Goal: Task Accomplishment & Management: Use online tool/utility

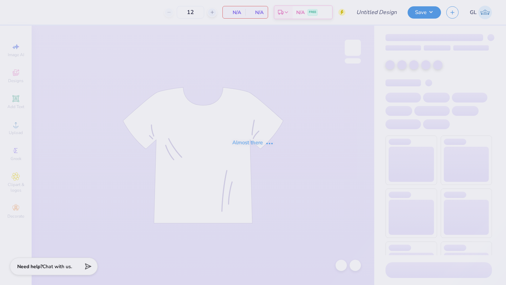
type input "Currier House T"
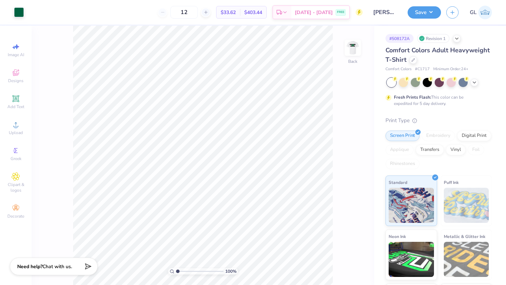
click at [165, 13] on div "12" at bounding box center [184, 12] width 53 height 13
click at [350, 53] on img at bounding box center [353, 48] width 28 height 28
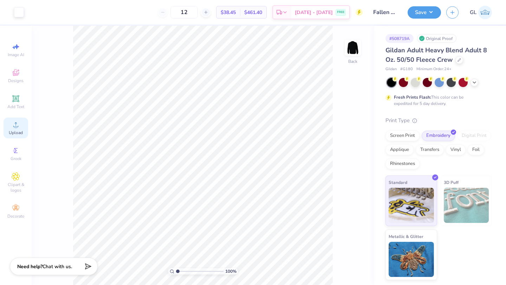
click at [16, 123] on icon at bounding box center [16, 125] width 8 height 8
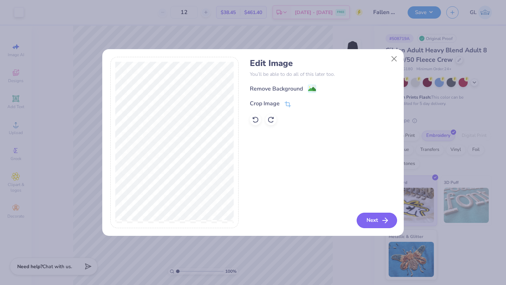
click at [382, 219] on icon "button" at bounding box center [385, 220] width 8 height 8
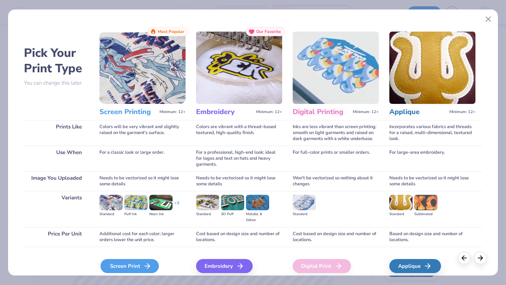
click at [121, 267] on div "Screen Print" at bounding box center [130, 266] width 58 height 14
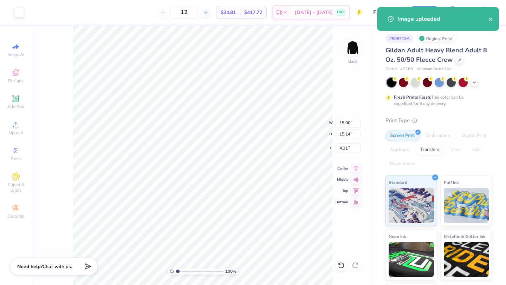
type input "2.89"
type input "2.91"
type input "1.54"
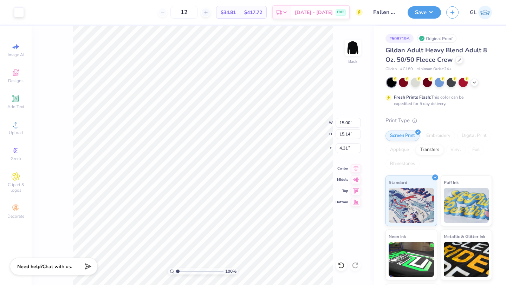
type input "3.83"
type input "3.86"
type input "1.98"
type input "3.00"
type input "3.03"
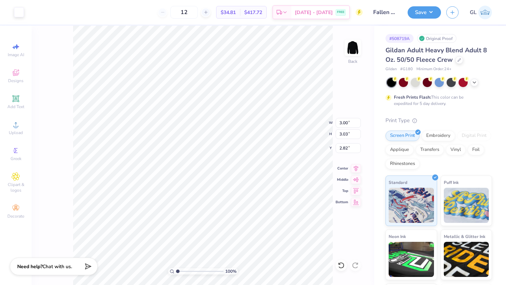
type input "3.00"
click at [439, 138] on div "Embroidery" at bounding box center [438, 135] width 33 height 11
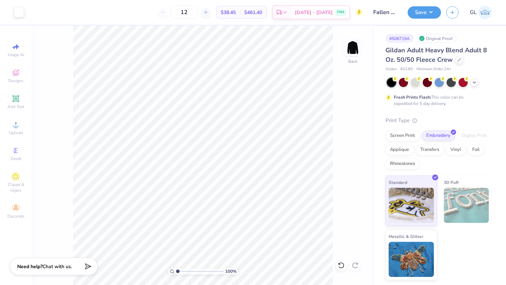
click at [165, 14] on div "12" at bounding box center [184, 12] width 53 height 13
click at [163, 14] on div "12" at bounding box center [184, 12] width 53 height 13
click at [163, 13] on div "12" at bounding box center [184, 12] width 53 height 13
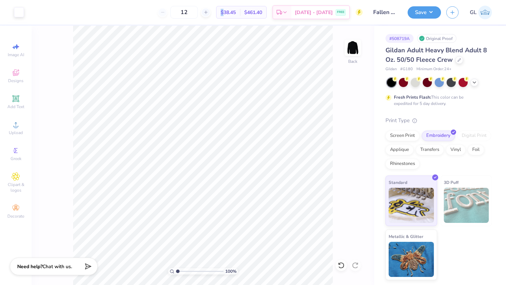
click at [163, 13] on div "12" at bounding box center [184, 12] width 53 height 13
click at [166, 11] on div "12" at bounding box center [184, 12] width 53 height 13
click at [427, 9] on button "Save" at bounding box center [424, 11] width 33 height 12
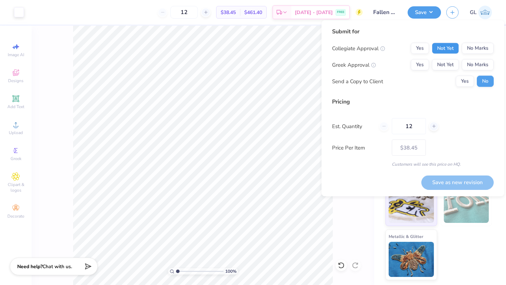
click at [447, 53] on button "Not Yet" at bounding box center [445, 48] width 27 height 11
click at [447, 73] on div "Collegiate Approval Yes Not Yet No Marks Greek Approval Yes Not Yet No Marks Se…" at bounding box center [413, 65] width 162 height 44
click at [447, 69] on button "Not Yet" at bounding box center [445, 64] width 27 height 11
drag, startPoint x: 449, startPoint y: 181, endPoint x: 385, endPoint y: 126, distance: 85.0
click at [385, 126] on div "Submit for Collegiate Approval Yes Not Yet No Marks Greek Approval Yes Not Yet …" at bounding box center [413, 108] width 162 height 162
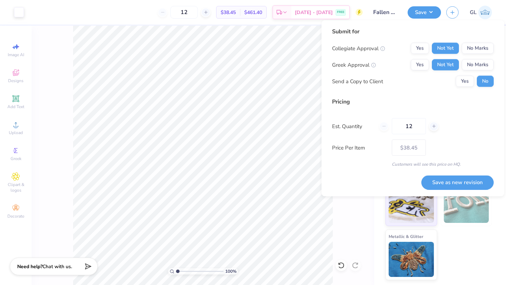
click at [385, 126] on div "12" at bounding box center [408, 126] width 59 height 16
click at [376, 119] on div "Est. Quantity 12" at bounding box center [413, 126] width 162 height 16
click at [451, 182] on button "Save as new revision" at bounding box center [457, 182] width 72 height 14
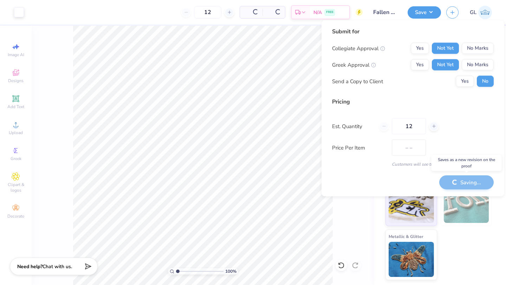
type input "$38.45"
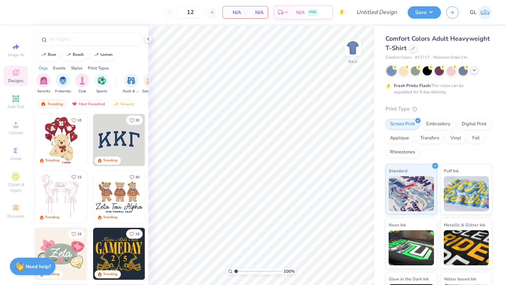
click at [473, 72] on icon at bounding box center [475, 70] width 6 height 6
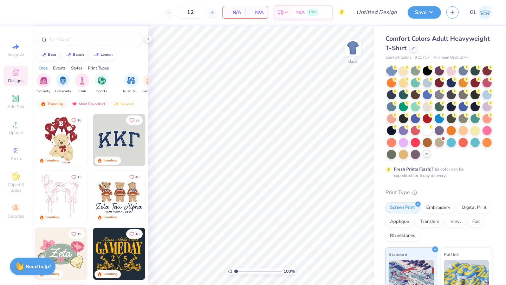
click at [409, 46] on div "Comfort Colors Adult Heavyweight T-Shirt" at bounding box center [439, 43] width 106 height 19
click at [412, 47] on icon at bounding box center [414, 48] width 4 height 4
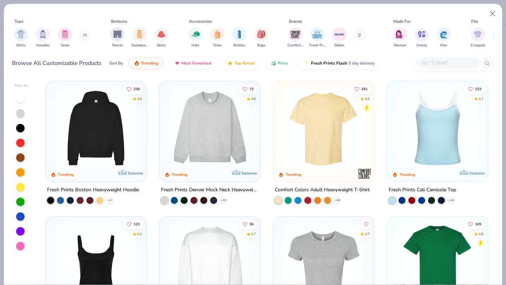
click at [105, 132] on img at bounding box center [96, 128] width 86 height 79
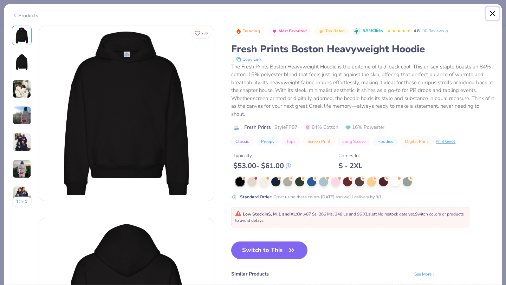
click at [492, 13] on button "Close" at bounding box center [492, 13] width 13 height 13
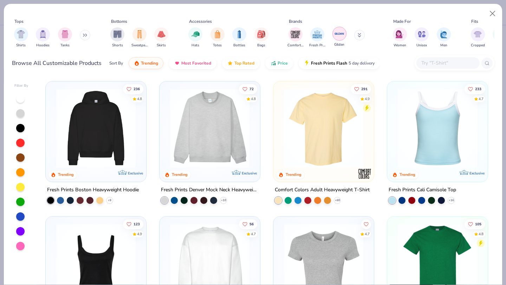
click at [341, 35] on img "filter for Gildan" at bounding box center [339, 33] width 11 height 11
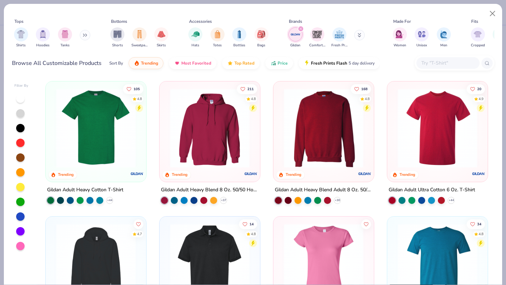
click at [219, 133] on img at bounding box center [210, 128] width 86 height 79
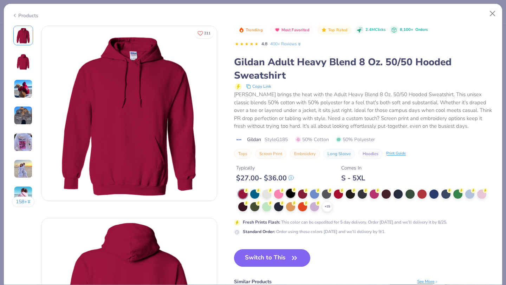
click at [290, 192] on div at bounding box center [290, 193] width 9 height 9
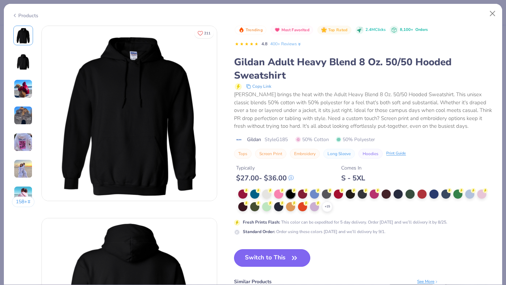
click at [253, 259] on button "Switch to This" at bounding box center [272, 259] width 76 height 18
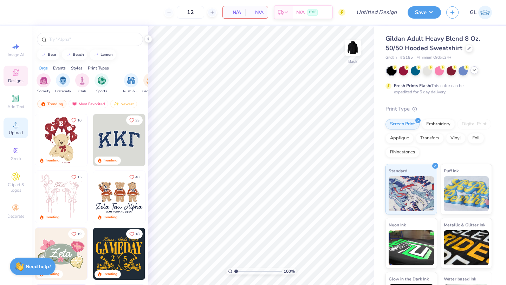
click at [16, 132] on span "Upload" at bounding box center [16, 133] width 14 height 6
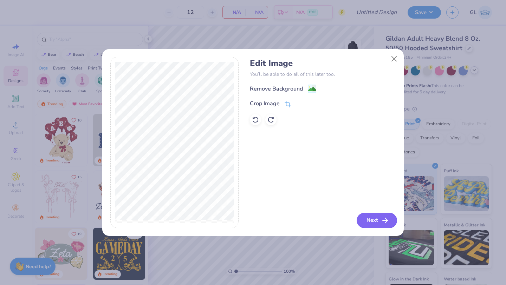
click at [373, 219] on button "Next" at bounding box center [377, 220] width 40 height 15
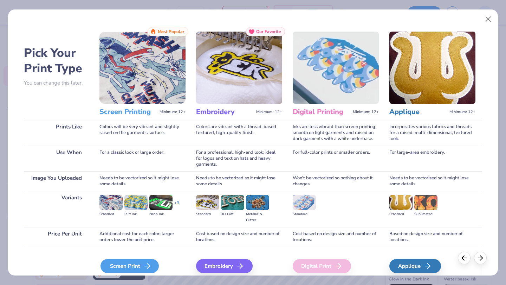
click at [125, 261] on div "Screen Print" at bounding box center [130, 266] width 58 height 14
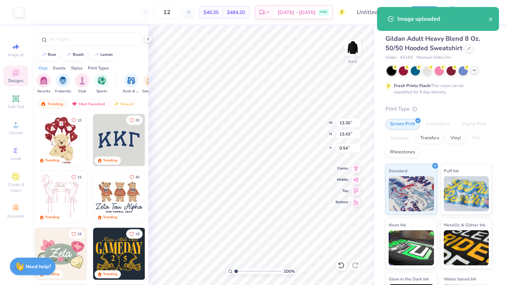
type input "3.75"
type input "3.79"
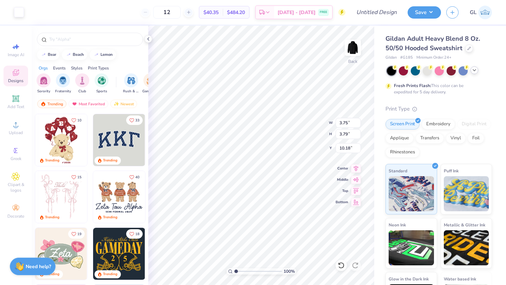
type input "3.00"
type input "3.07"
type input "3.09"
type input "3.00"
click at [436, 125] on div "Embroidery" at bounding box center [438, 123] width 33 height 11
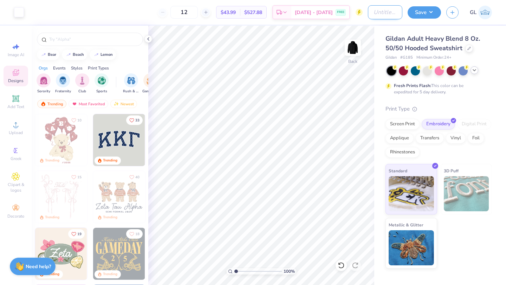
click at [377, 10] on input "Design Title" at bounding box center [385, 12] width 34 height 14
click at [377, 11] on input "Design Title" at bounding box center [385, 12] width 34 height 14
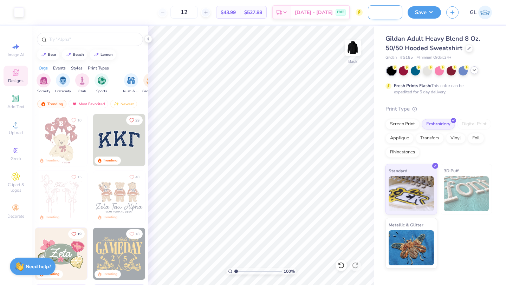
scroll to position [0, 33]
type input "Fallen Angels Hoodie"
click at [422, 10] on button "Save" at bounding box center [424, 11] width 33 height 12
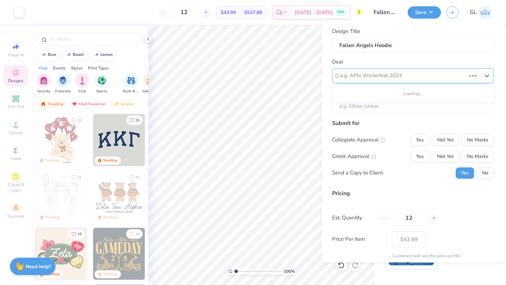
click at [405, 69] on div "e.g. APhi Winterfest 2023" at bounding box center [413, 75] width 162 height 15
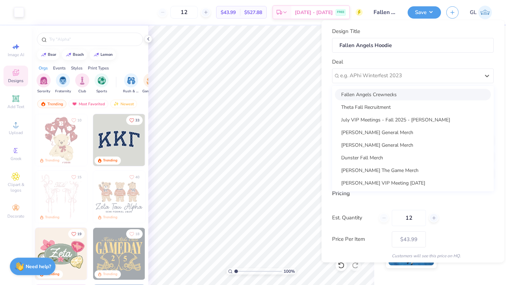
click at [378, 99] on div "Fallen Angels Crewnecks" at bounding box center [413, 95] width 156 height 12
type input "Umaama Hussain"
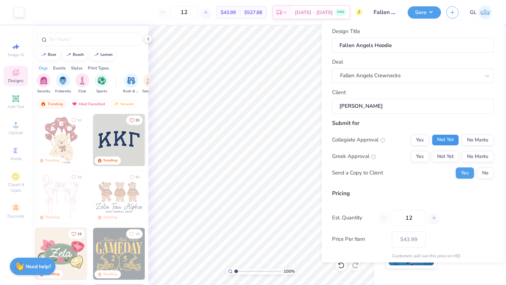
click at [450, 142] on button "Not Yet" at bounding box center [445, 139] width 27 height 11
click at [449, 156] on button "Not Yet" at bounding box center [445, 156] width 27 height 11
click at [492, 177] on button "No" at bounding box center [485, 172] width 17 height 11
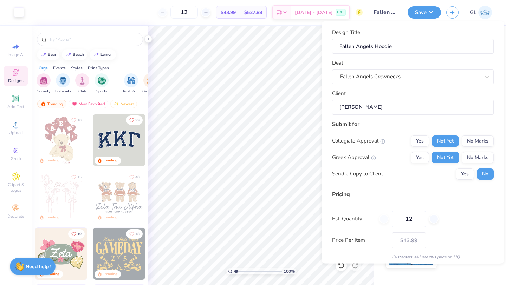
scroll to position [25, 0]
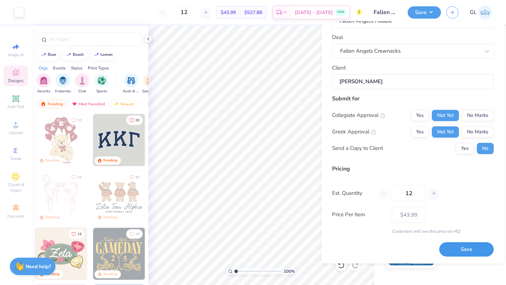
click at [451, 255] on button "Save" at bounding box center [466, 250] width 54 height 14
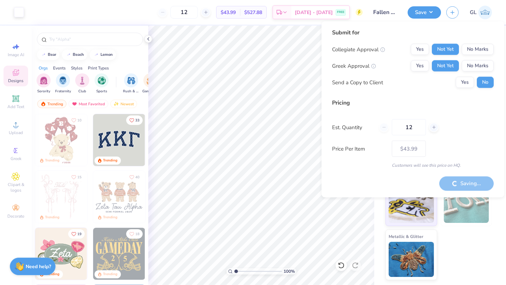
type input "– –"
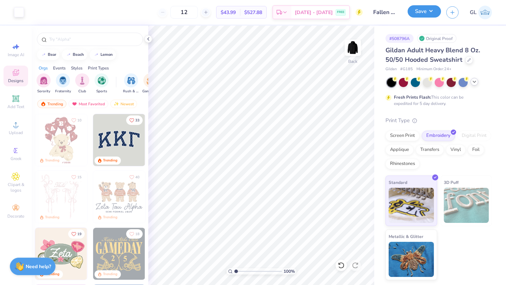
click at [430, 12] on button "Save" at bounding box center [424, 11] width 33 height 12
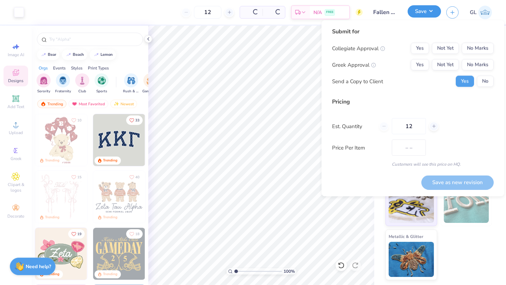
type input "$43.99"
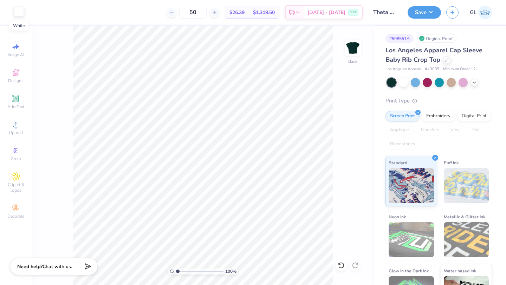
click at [14, 8] on div at bounding box center [19, 12] width 10 height 10
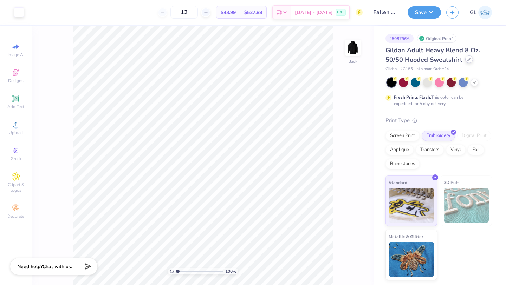
click at [468, 60] on icon at bounding box center [469, 60] width 4 height 4
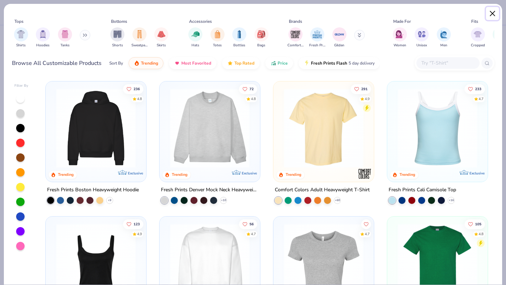
click at [493, 12] on button "Close" at bounding box center [492, 13] width 13 height 13
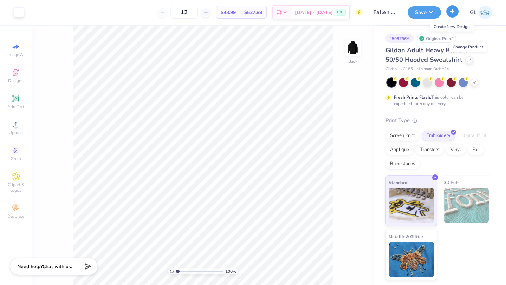
click at [453, 13] on icon "button" at bounding box center [452, 11] width 6 height 6
click at [429, 12] on button "Save" at bounding box center [424, 11] width 33 height 12
click at [63, 267] on span "Chat with us." at bounding box center [58, 266] width 30 height 7
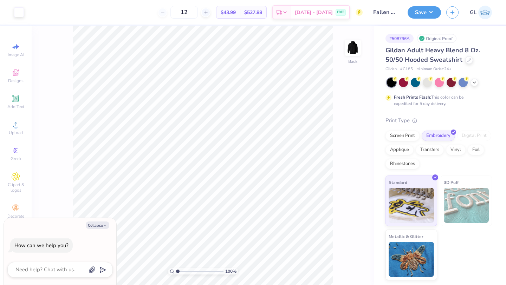
click at [45, 281] on div "Collapse How can we help you?" at bounding box center [60, 251] width 112 height 67
click at [45, 271] on textarea at bounding box center [50, 269] width 71 height 9
type textarea "h"
type textarea "x"
type textarea "ho"
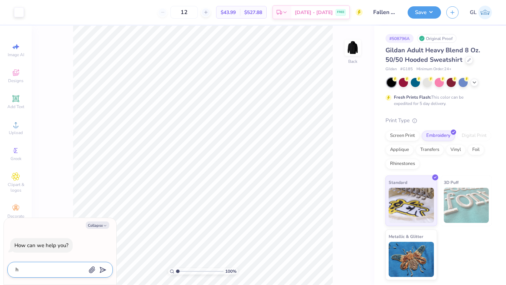
type textarea "x"
type textarea "how"
type textarea "x"
type textarea "how"
type textarea "x"
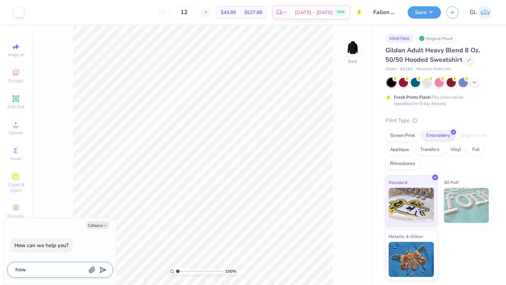
type textarea "how d"
type textarea "x"
type textarea "how do"
type textarea "x"
type textarea "how do"
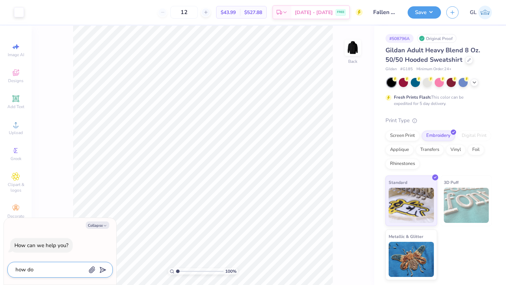
type textarea "x"
type textarea "how do i"
type textarea "x"
type textarea "how do i"
type textarea "x"
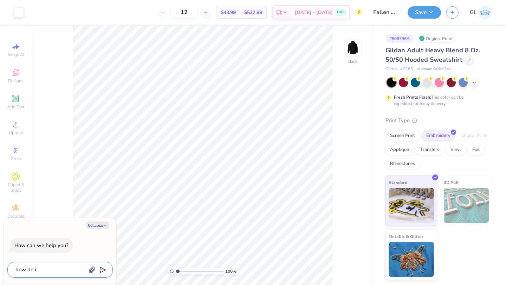
type textarea "how do i m"
type textarea "x"
type textarea "how do i ma"
type textarea "x"
type textarea "how do i mak"
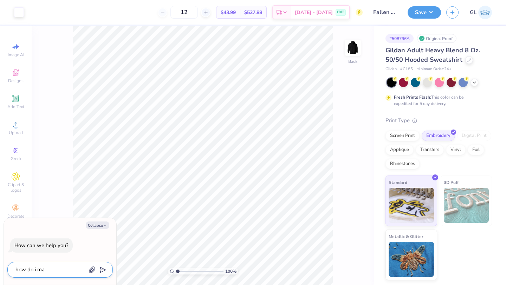
type textarea "x"
type textarea "how do i make"
type textarea "x"
type textarea "how do i mak"
type textarea "x"
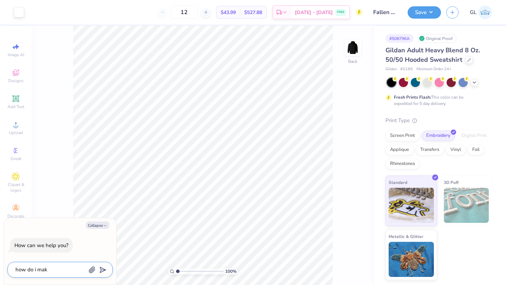
type textarea "how do i ma"
type textarea "x"
type textarea "how do i m"
type textarea "x"
type textarea "how do i"
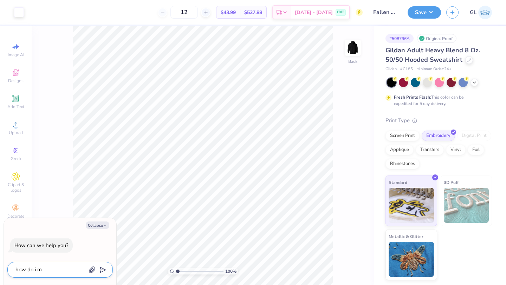
type textarea "x"
type textarea "how do i"
type textarea "x"
type textarea "how do i"
type textarea "x"
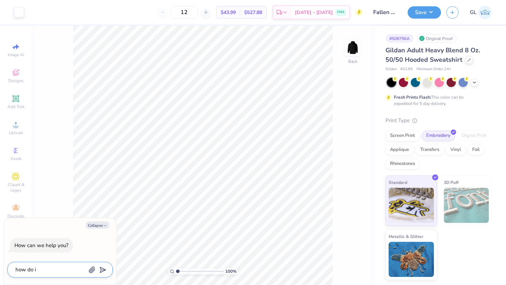
type textarea "how do i u"
type textarea "x"
type textarea "how do i us"
type textarea "x"
type textarea "how do i use"
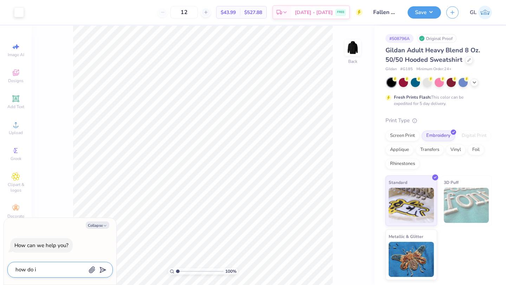
type textarea "x"
type textarea "how do i use"
type textarea "x"
type textarea "how do i use t"
type textarea "x"
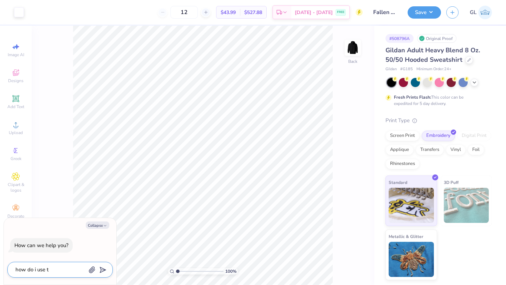
type textarea "how do i use th"
type textarea "x"
type textarea "how do i use the"
type textarea "x"
type textarea "how do i use the"
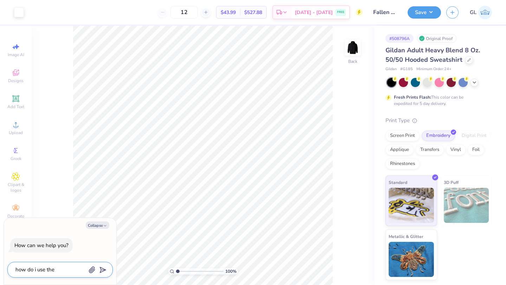
type textarea "x"
type textarea "how do i use the s"
type textarea "x"
type textarea "how do i use the sa"
type textarea "x"
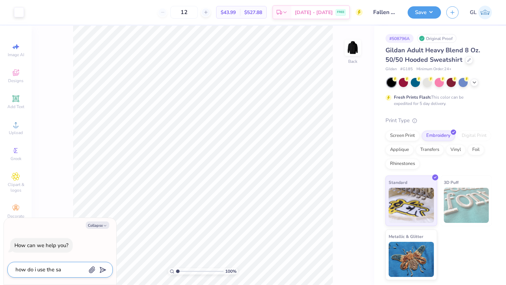
type textarea "how do i use the sam"
type textarea "x"
type textarea "how do i use the same"
type textarea "x"
type textarea "how do i use the same"
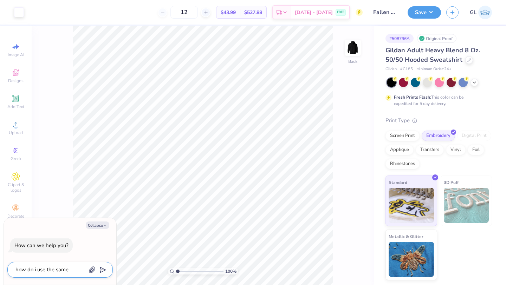
type textarea "x"
type textarea "how do i use the same d"
type textarea "x"
type textarea "how do i use the same de"
type textarea "x"
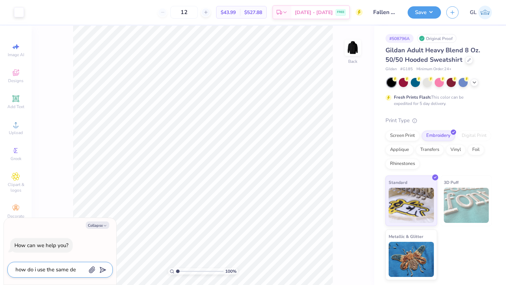
type textarea "how do i use the same des"
type textarea "x"
type textarea "how do i use the same desi"
type textarea "x"
type textarea "how do i use the same desig"
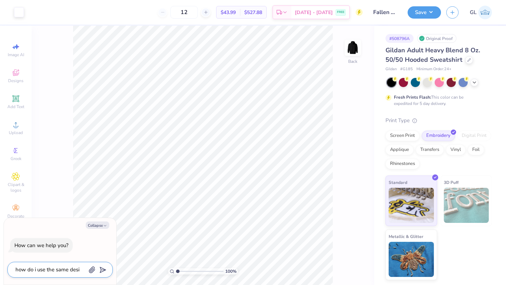
type textarea "x"
type textarea "how do i use the same design"
type textarea "x"
type textarea "how do i use the same design"
type textarea "x"
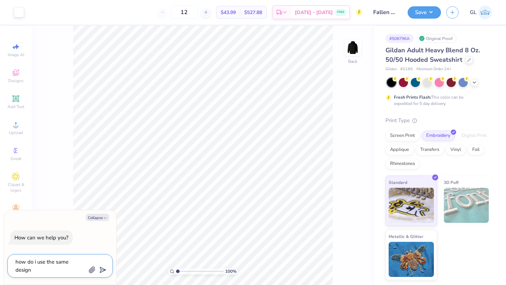
type textarea "how do i use the same design f"
type textarea "x"
type textarea "how do i use the same design fo"
type textarea "x"
type textarea "how do i use the same design fo"
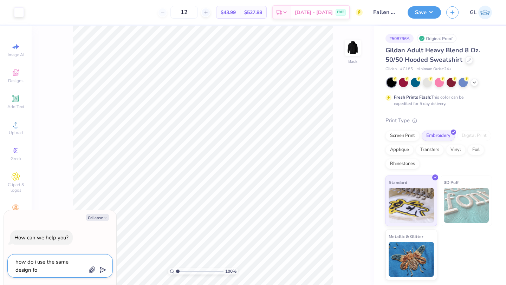
type textarea "x"
type textarea "how do i use the same design fo"
type textarea "x"
type textarea "how do i use the same design for"
type textarea "x"
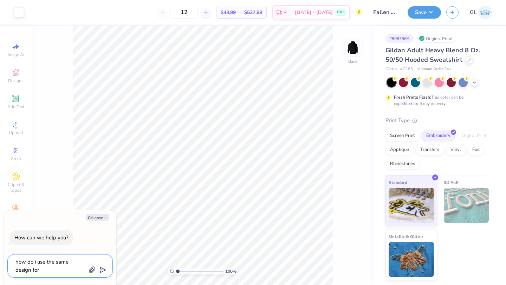
type textarea "how do i use the same design for"
type textarea "x"
type textarea "how do i use the same design for a"
type textarea "x"
type textarea "how do i use the same design for an"
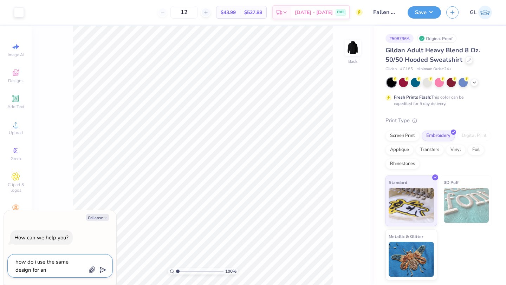
type textarea "x"
type textarea "how do i use the same design for ano"
type textarea "x"
type textarea "how do i use the same design for anot"
type textarea "x"
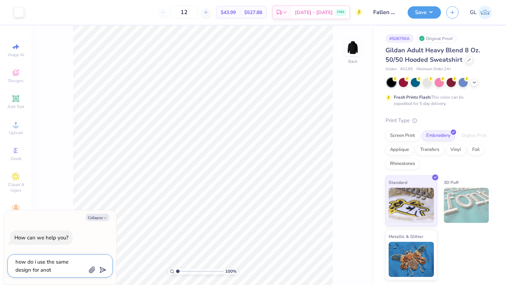
type textarea "how do i use the same design for anoth"
type textarea "x"
type textarea "how do i use the same design for anothe"
type textarea "x"
type textarea "how do i use the same design for another"
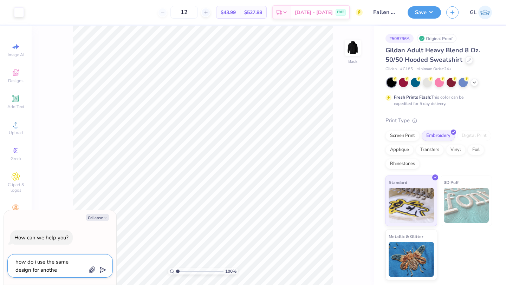
type textarea "x"
type textarea "how do i use the same design for another"
type textarea "x"
type textarea "how do i use the same design for another a"
type textarea "x"
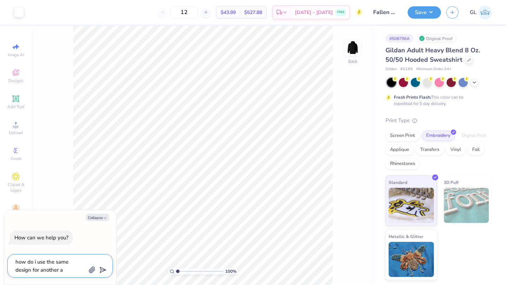
type textarea "how do i use the same design for another ar"
type textarea "x"
type textarea "how do i use the same design for another art"
type textarea "x"
type textarea "how do i use the same design for another arti"
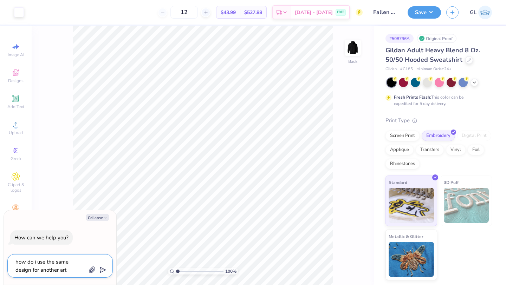
type textarea "x"
type textarea "how do i use the same design for another artic"
type textarea "x"
type textarea "how do i use the same design for another articl"
type textarea "x"
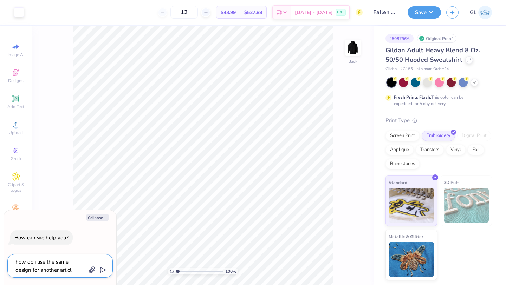
type textarea "how do i use the same design for another article"
type textarea "x"
type textarea "how do i use the same design for another article"
type textarea "x"
type textarea "how do i use the same design for another article"
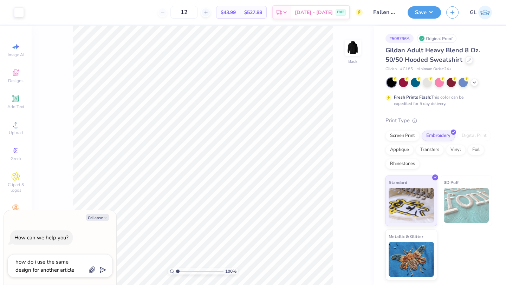
type textarea "x"
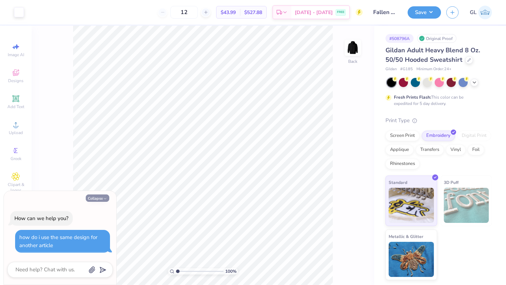
click at [101, 199] on button "Collapse" at bounding box center [98, 198] width 24 height 7
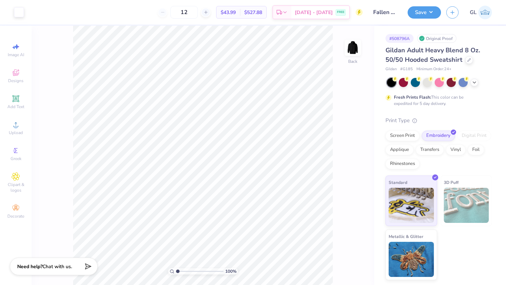
type textarea "x"
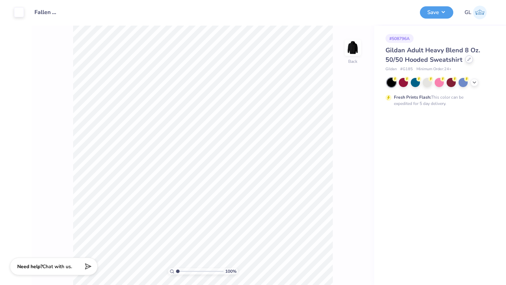
click at [468, 59] on icon at bounding box center [469, 60] width 4 height 4
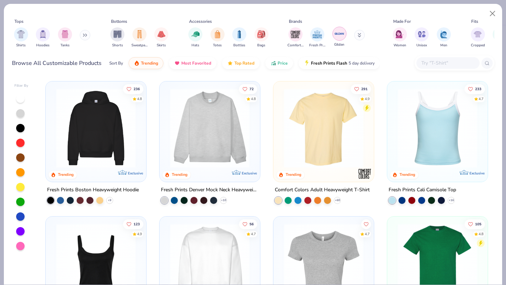
click at [335, 34] on img "filter for Gildan" at bounding box center [339, 33] width 11 height 11
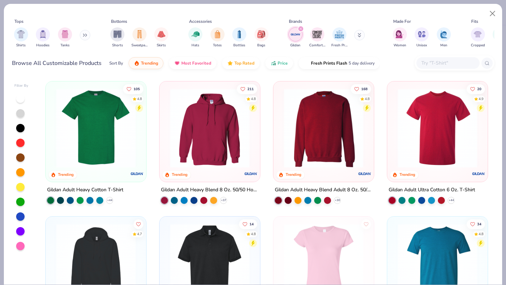
click at [339, 125] on img at bounding box center [323, 128] width 86 height 79
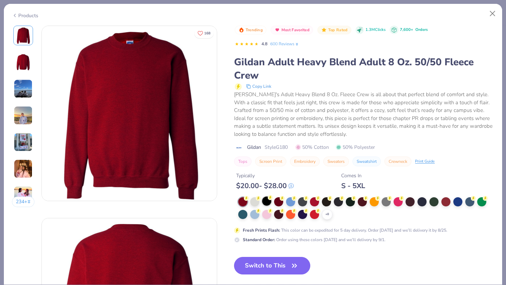
click at [267, 201] on div at bounding box center [266, 201] width 9 height 9
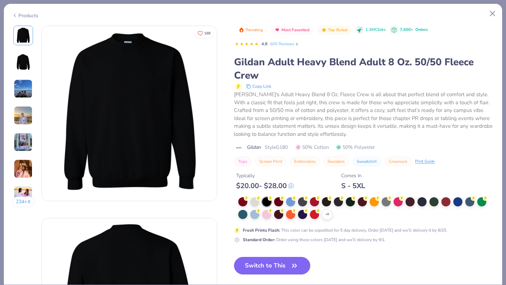
click at [264, 267] on button "Switch to This" at bounding box center [272, 266] width 76 height 18
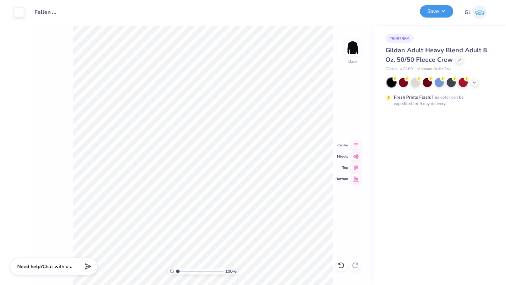
click at [440, 8] on button "Save" at bounding box center [436, 11] width 33 height 12
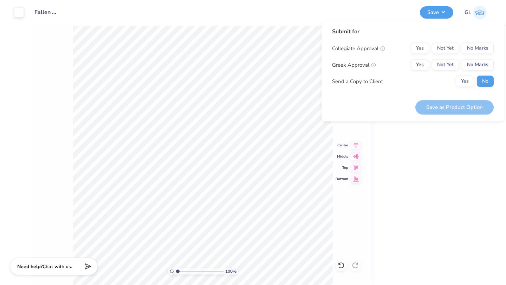
click at [436, 105] on div "Save as Product Option" at bounding box center [454, 107] width 78 height 14
click at [479, 49] on button "No Marks" at bounding box center [478, 48] width 32 height 11
click at [479, 64] on button "No Marks" at bounding box center [478, 64] width 32 height 11
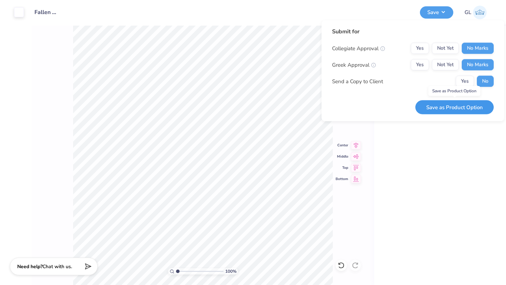
click at [456, 107] on button "Save as Product Option" at bounding box center [454, 107] width 78 height 14
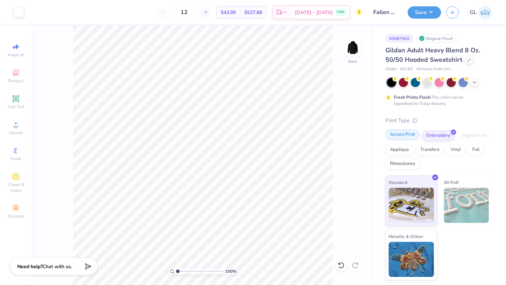
click at [402, 133] on div "Screen Print" at bounding box center [403, 135] width 34 height 11
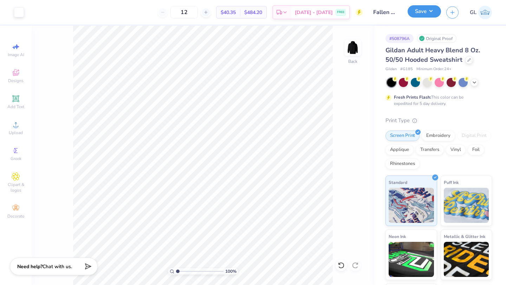
click at [431, 13] on button "Save" at bounding box center [424, 11] width 33 height 12
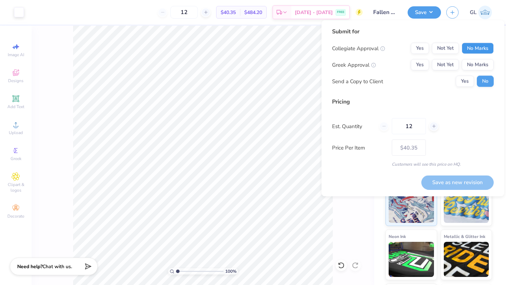
click at [477, 48] on button "No Marks" at bounding box center [478, 48] width 32 height 11
click at [477, 66] on button "No Marks" at bounding box center [478, 64] width 32 height 11
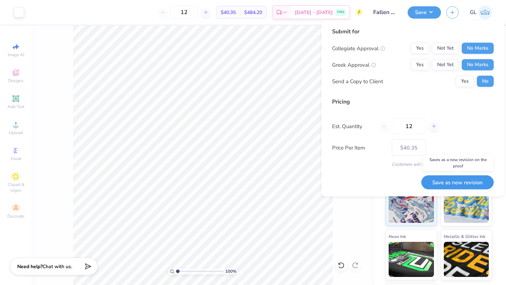
click at [434, 184] on button "Save as new revision" at bounding box center [457, 182] width 72 height 14
type input "$40.35"
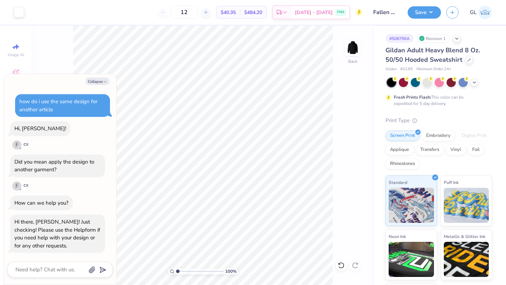
type textarea "x"
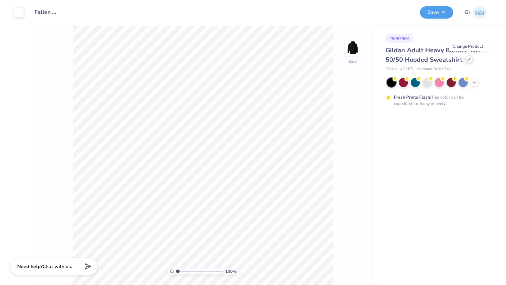
click at [467, 59] on icon at bounding box center [469, 60] width 4 height 4
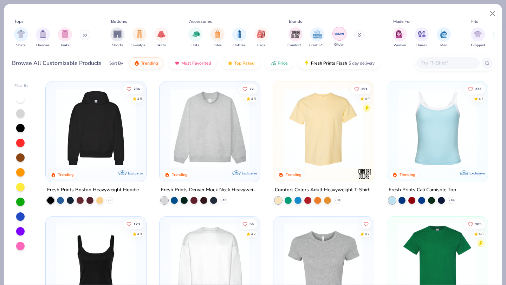
click at [343, 33] on img "filter for Gildan" at bounding box center [339, 33] width 11 height 11
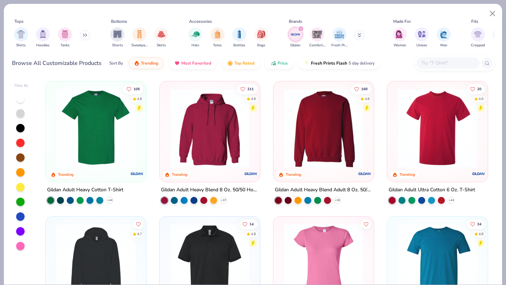
click at [322, 147] on img at bounding box center [323, 128] width 86 height 79
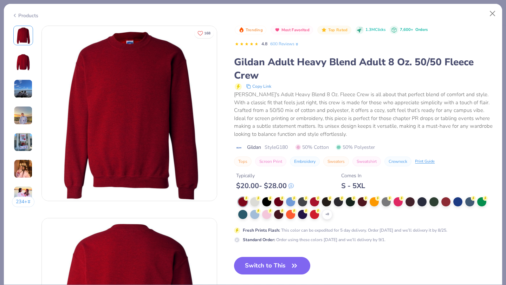
click at [267, 185] on div "$ 20.00 - $ 28.00" at bounding box center [265, 186] width 58 height 9
click at [266, 201] on div at bounding box center [266, 201] width 9 height 9
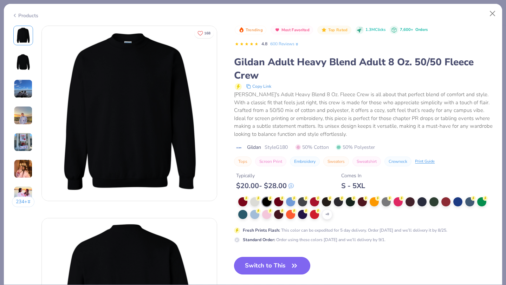
click at [258, 267] on button "Switch to This" at bounding box center [272, 266] width 76 height 18
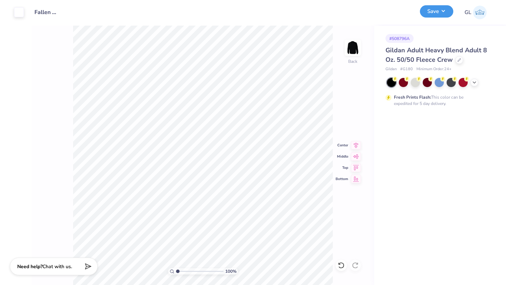
click at [432, 11] on button "Save" at bounding box center [436, 11] width 33 height 12
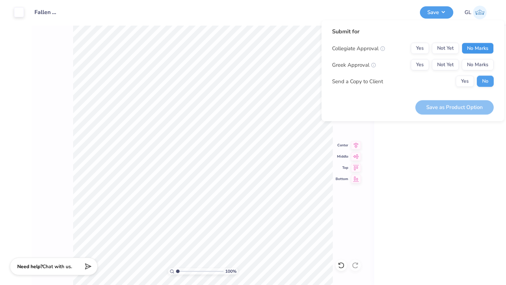
click at [471, 47] on button "No Marks" at bounding box center [478, 48] width 32 height 11
click at [471, 64] on button "No Marks" at bounding box center [478, 64] width 32 height 11
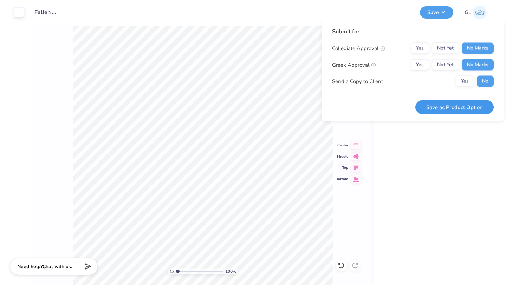
click at [440, 102] on button "Save as Product Option" at bounding box center [454, 107] width 78 height 14
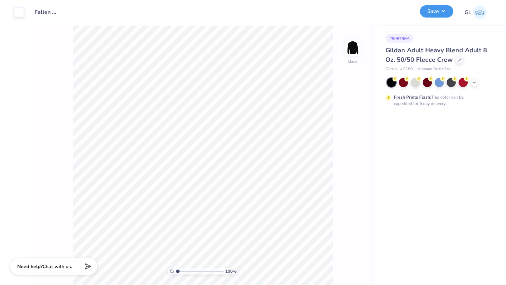
click at [430, 11] on button "Save" at bounding box center [436, 11] width 33 height 12
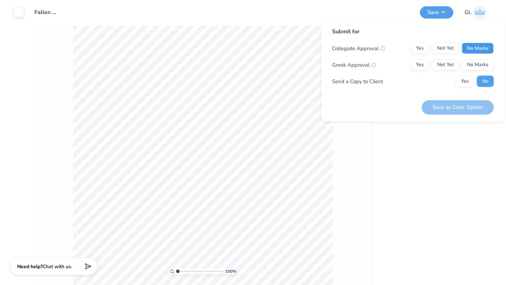
click at [472, 47] on button "No Marks" at bounding box center [478, 48] width 32 height 11
click at [472, 62] on button "No Marks" at bounding box center [478, 64] width 32 height 11
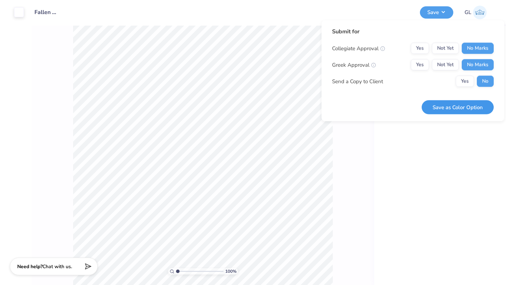
click at [439, 102] on button "Save as Color Option" at bounding box center [458, 107] width 72 height 14
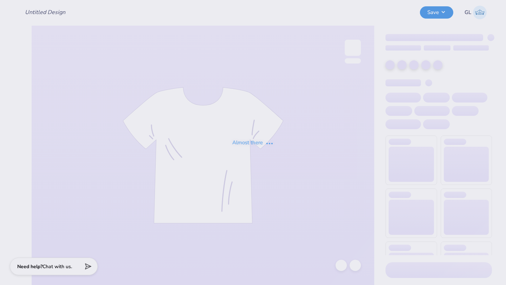
type input "Fallen Angels Hoodie"
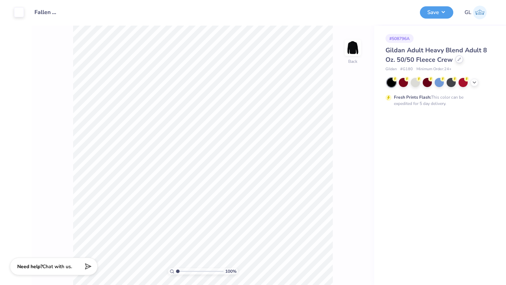
click at [458, 59] on icon at bounding box center [460, 60] width 4 height 4
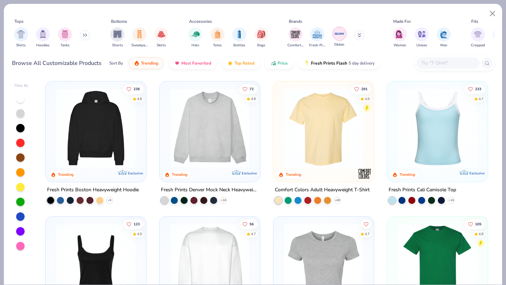
click at [336, 34] on img "filter for Gildan" at bounding box center [339, 33] width 11 height 11
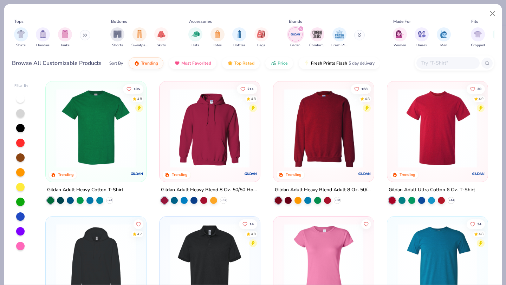
click at [224, 128] on img at bounding box center [210, 128] width 86 height 79
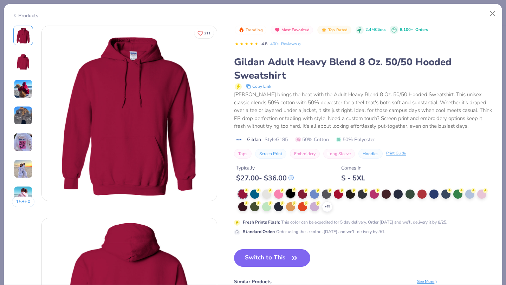
click at [291, 193] on div at bounding box center [290, 193] width 9 height 9
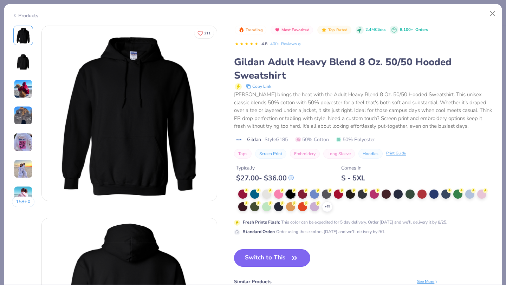
click at [263, 255] on button "Switch to This" at bounding box center [272, 259] width 76 height 18
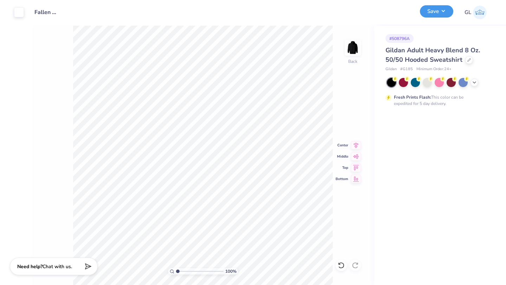
click at [430, 11] on button "Save" at bounding box center [436, 11] width 33 height 12
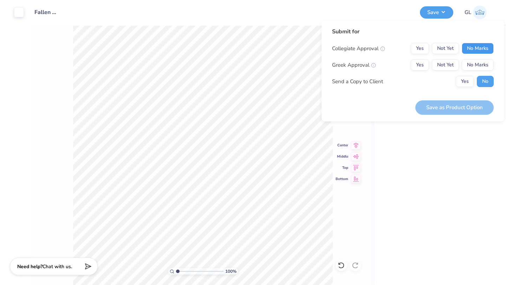
click at [474, 47] on button "No Marks" at bounding box center [478, 48] width 32 height 11
click at [474, 64] on button "No Marks" at bounding box center [478, 64] width 32 height 11
click at [444, 99] on div "Save as Product Option" at bounding box center [454, 103] width 78 height 22
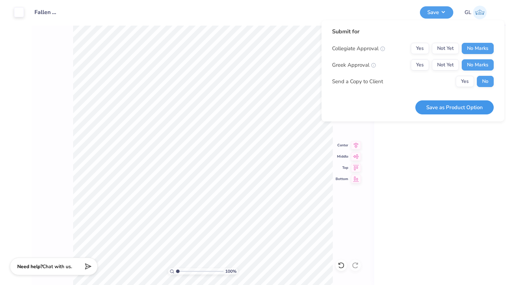
click at [438, 105] on button "Save as Product Option" at bounding box center [454, 108] width 78 height 14
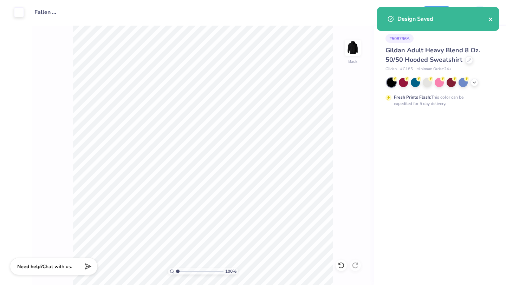
click at [492, 19] on icon "close" at bounding box center [491, 20] width 5 height 6
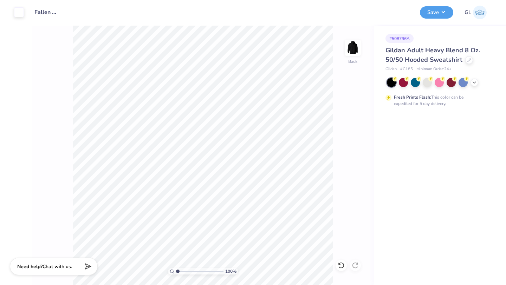
click at [402, 39] on div "# 508796A" at bounding box center [400, 38] width 28 height 9
copy div "# 508796A"
click at [468, 58] on icon at bounding box center [469, 60] width 4 height 4
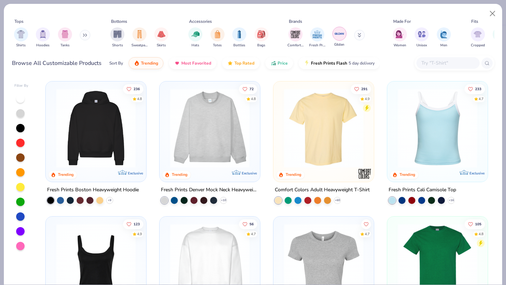
click at [339, 36] on img "filter for Gildan" at bounding box center [339, 33] width 11 height 11
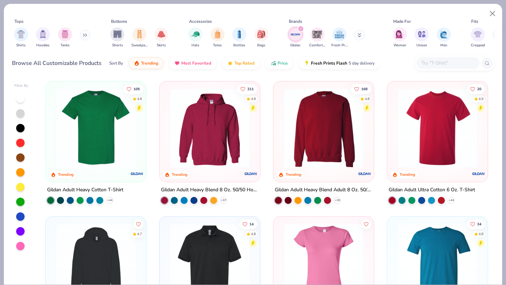
click at [320, 141] on img at bounding box center [323, 128] width 86 height 79
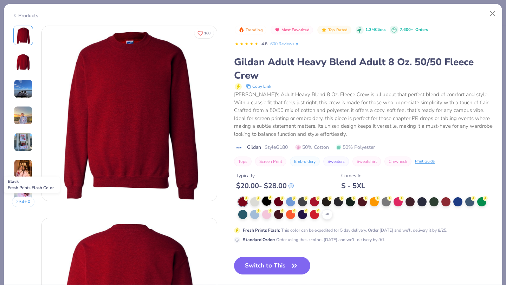
click at [265, 204] on div at bounding box center [266, 201] width 9 height 9
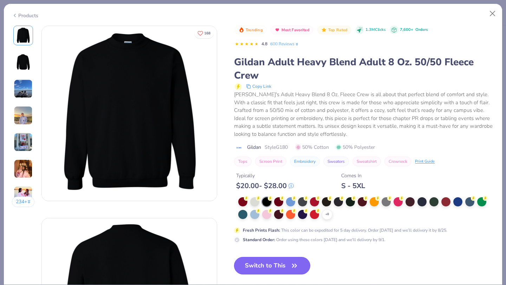
click at [267, 265] on button "Switch to This" at bounding box center [272, 266] width 76 height 18
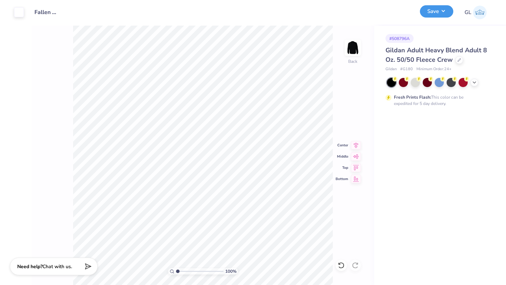
click at [434, 8] on button "Save" at bounding box center [436, 11] width 33 height 12
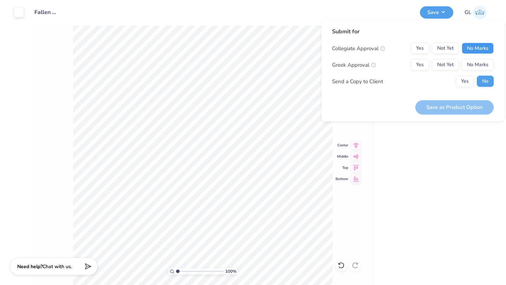
click at [481, 50] on button "No Marks" at bounding box center [478, 48] width 32 height 11
click at [479, 65] on button "No Marks" at bounding box center [478, 64] width 32 height 11
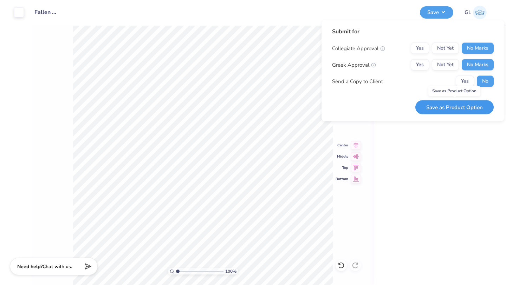
click at [452, 111] on button "Save as Product Option" at bounding box center [454, 107] width 78 height 14
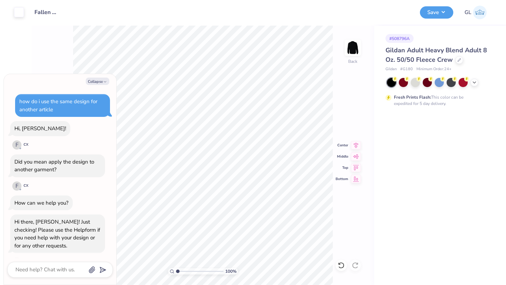
scroll to position [47, 0]
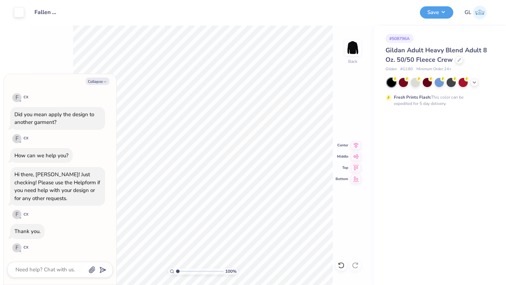
type textarea "x"
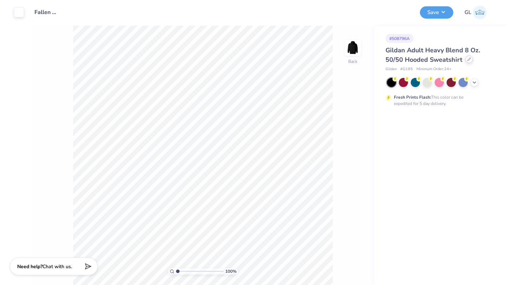
click at [470, 59] on div at bounding box center [469, 60] width 8 height 8
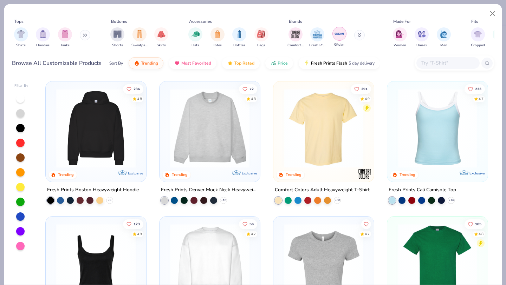
click at [342, 34] on img "filter for Gildan" at bounding box center [339, 33] width 11 height 11
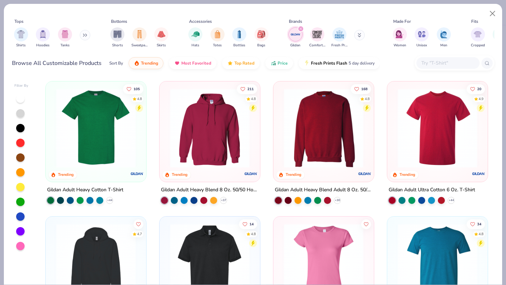
click at [328, 132] on img at bounding box center [323, 128] width 86 height 79
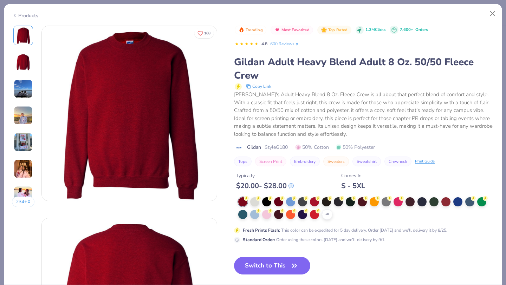
click at [266, 187] on div "$ 20.00 - $ 28.00" at bounding box center [265, 186] width 58 height 9
click at [267, 265] on button "Switch to This" at bounding box center [272, 266] width 76 height 18
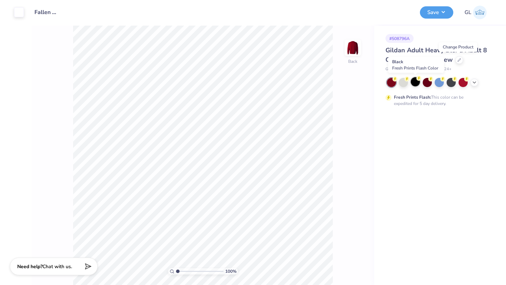
click at [414, 84] on div at bounding box center [415, 81] width 9 height 9
click at [392, 81] on div at bounding box center [391, 82] width 9 height 9
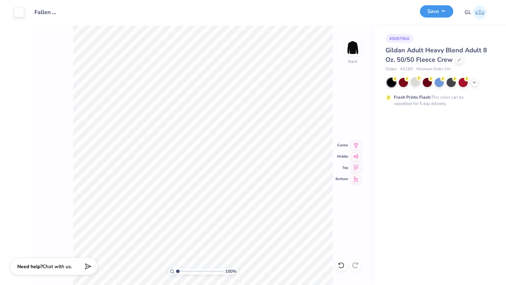
click at [442, 12] on button "Save" at bounding box center [436, 11] width 33 height 12
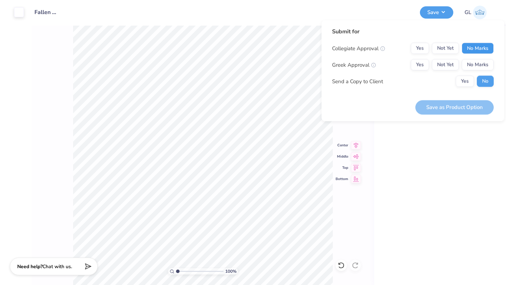
click at [481, 48] on button "No Marks" at bounding box center [478, 48] width 32 height 11
click at [480, 68] on button "No Marks" at bounding box center [478, 64] width 32 height 11
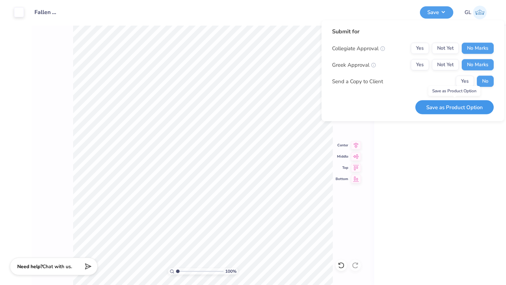
click at [450, 109] on button "Save as Product Option" at bounding box center [454, 107] width 78 height 14
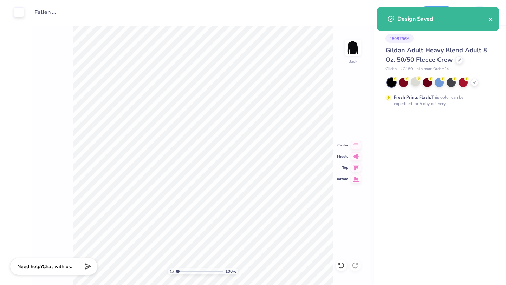
click at [491, 19] on icon "close" at bounding box center [491, 20] width 4 height 4
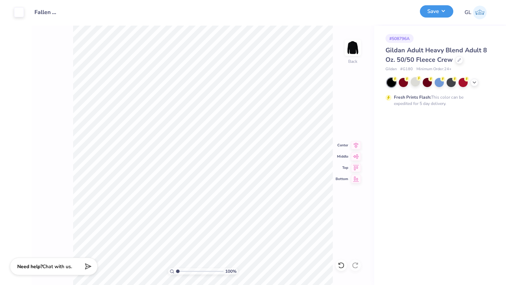
click at [444, 11] on button "Save" at bounding box center [436, 11] width 33 height 12
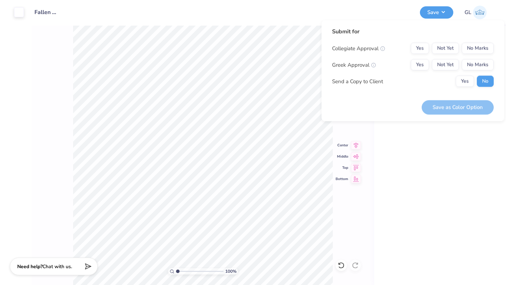
click at [33, 16] on input "Fallen Angels Hoodie" at bounding box center [46, 12] width 34 height 14
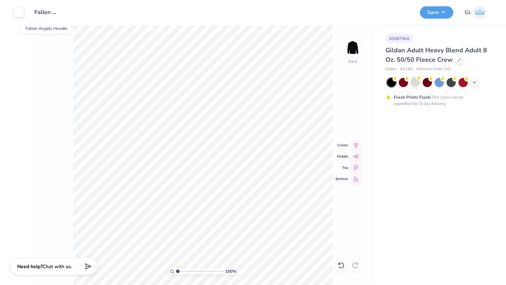
click at [48, 9] on input "Fallen Angels Hoodie" at bounding box center [46, 12] width 34 height 14
click at [11, 15] on div "Art colors" at bounding box center [12, 12] width 24 height 25
click at [16, 12] on div at bounding box center [19, 12] width 10 height 10
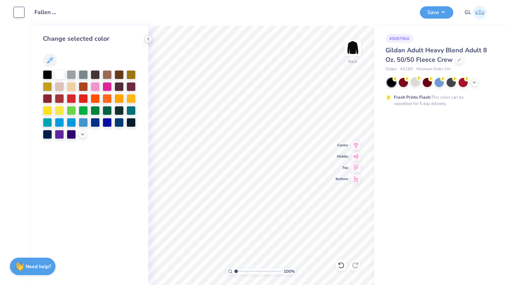
click at [149, 37] on icon at bounding box center [148, 39] width 6 height 6
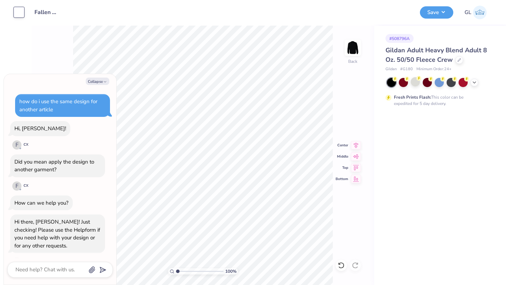
scroll to position [47, 0]
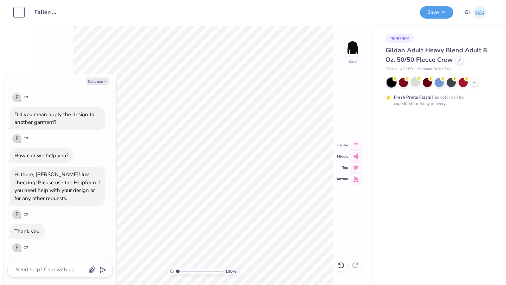
type textarea "x"
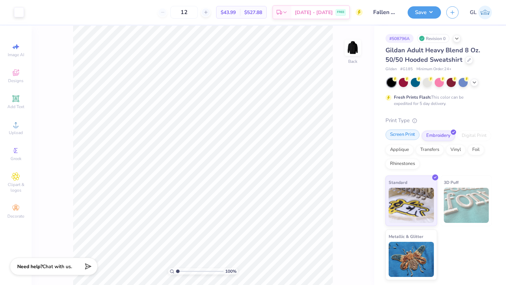
click at [407, 135] on div "Screen Print" at bounding box center [403, 135] width 34 height 11
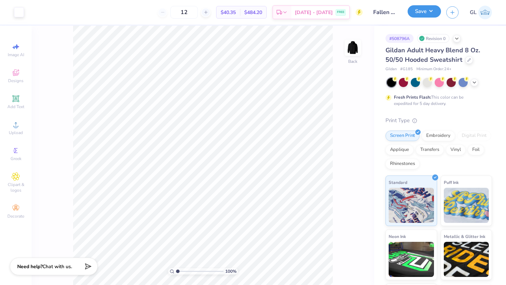
click at [419, 11] on button "Save" at bounding box center [424, 11] width 33 height 12
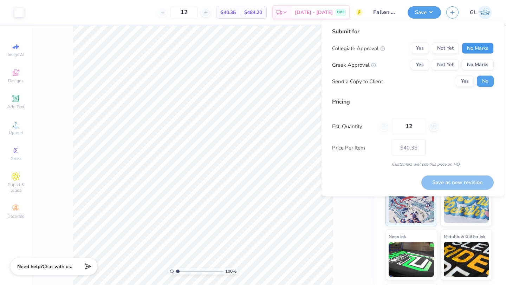
click at [486, 48] on button "No Marks" at bounding box center [478, 48] width 32 height 11
click at [483, 60] on button "No Marks" at bounding box center [478, 64] width 32 height 11
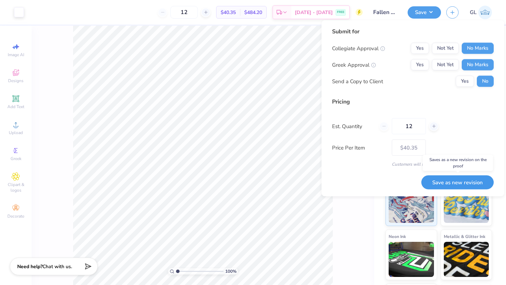
click at [449, 183] on button "Save as new revision" at bounding box center [457, 182] width 72 height 14
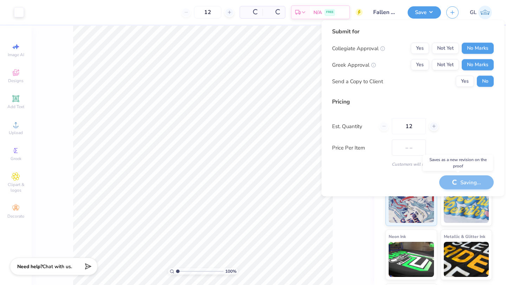
type input "$40.35"
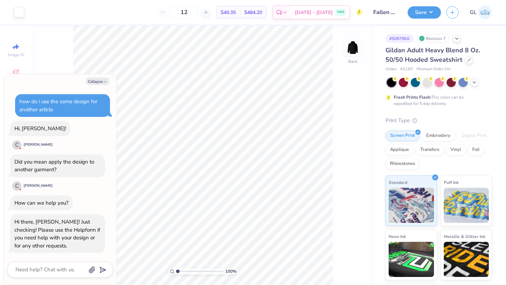
scroll to position [47, 0]
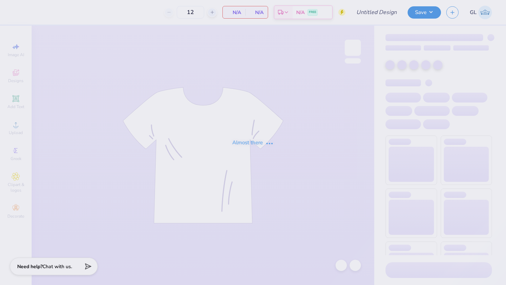
type input "Fallen Angels Hoodie"
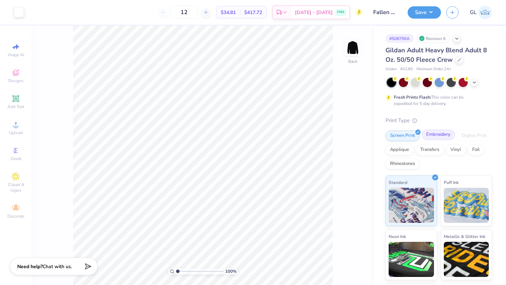
click at [435, 137] on div "Embroidery" at bounding box center [438, 135] width 33 height 11
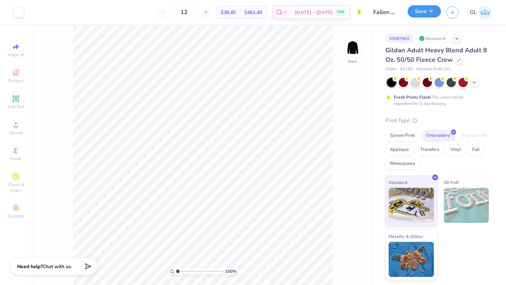
click at [422, 8] on button "Save" at bounding box center [424, 11] width 33 height 12
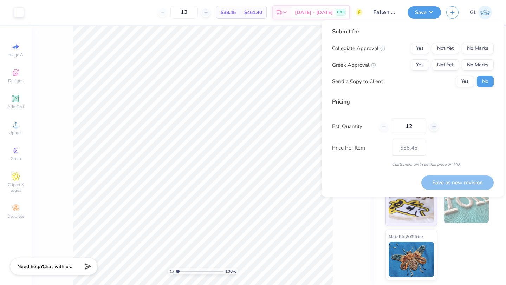
click at [474, 56] on div "Collegiate Approval Yes Not Yet No Marks Greek Approval Yes Not Yet No Marks Se…" at bounding box center [413, 65] width 162 height 44
click at [474, 48] on button "No Marks" at bounding box center [478, 48] width 32 height 11
click at [474, 59] on div "Collegiate Approval Yes Not Yet No Marks Greek Approval Yes Not Yet No Marks Se…" at bounding box center [413, 65] width 162 height 44
click at [474, 64] on button "No Marks" at bounding box center [478, 64] width 32 height 11
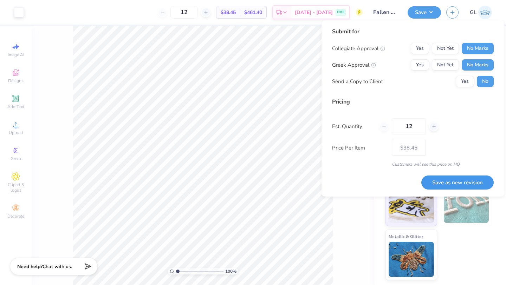
click at [458, 183] on button "Save as new revision" at bounding box center [457, 183] width 72 height 14
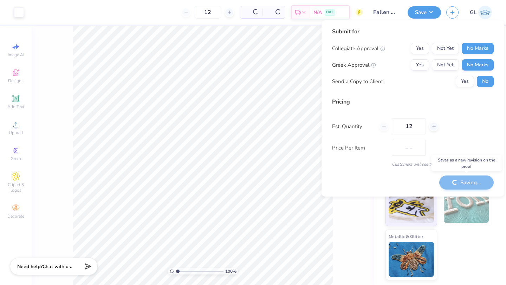
type input "$38.45"
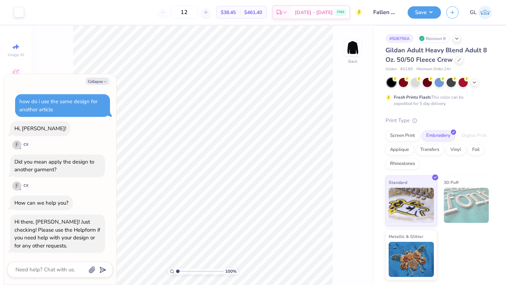
type textarea "x"
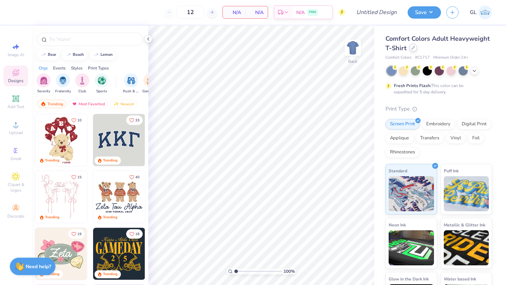
click at [413, 48] on icon at bounding box center [414, 48] width 4 height 4
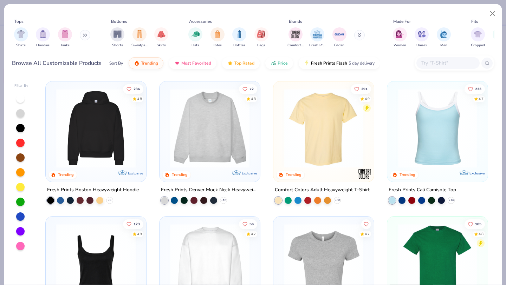
click at [446, 63] on input "text" at bounding box center [448, 63] width 54 height 8
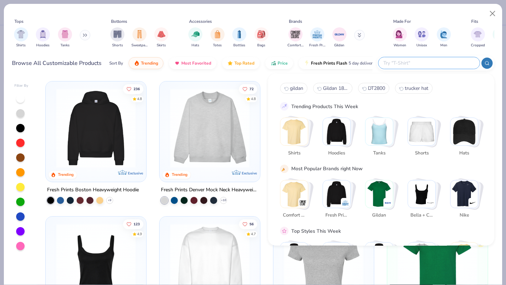
paste input "DT630"
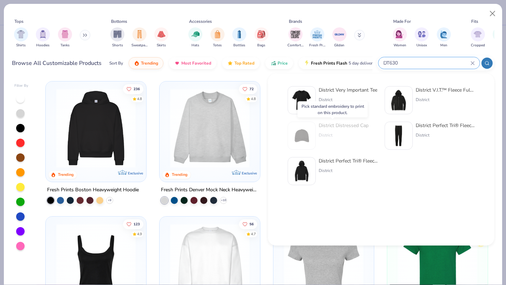
type input "DT630"
click at [298, 134] on img at bounding box center [302, 136] width 22 height 22
click at [330, 124] on div "District Distressed Cap" at bounding box center [344, 125] width 50 height 7
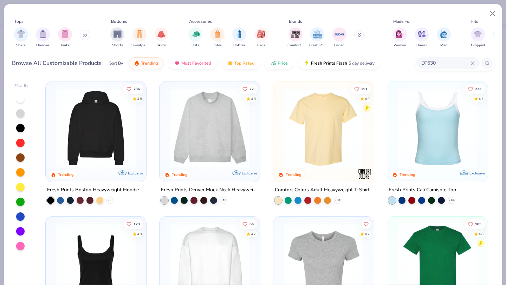
click at [84, 34] on icon at bounding box center [85, 35] width 4 height 4
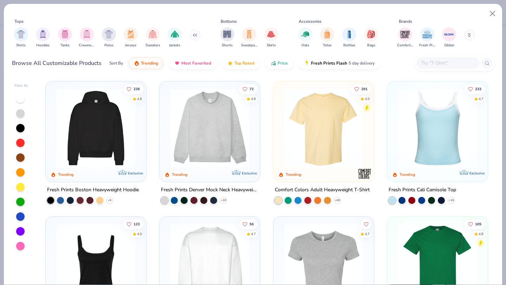
click at [190, 33] on button at bounding box center [195, 35] width 11 height 11
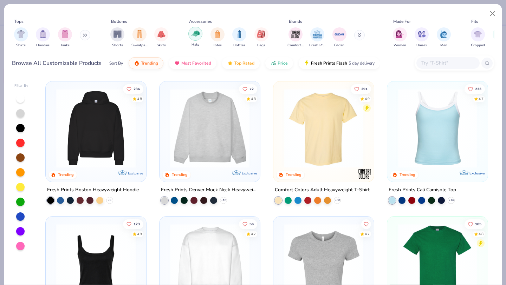
click at [195, 33] on img "filter for Hats" at bounding box center [196, 34] width 8 height 8
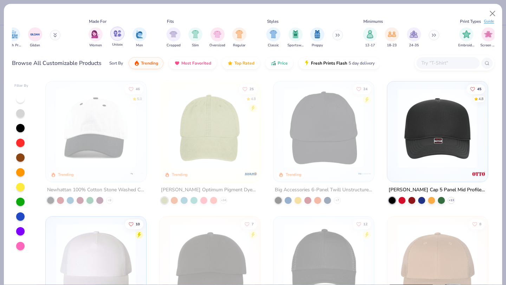
scroll to position [0, 348]
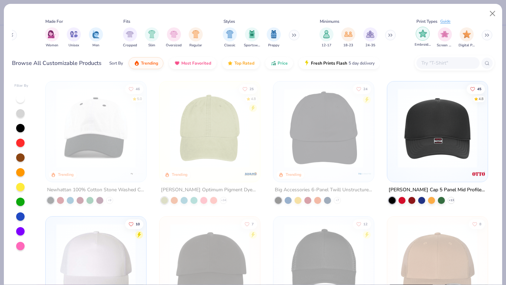
click at [420, 37] on img "filter for Embroidery" at bounding box center [423, 34] width 8 height 8
click at [439, 60] on input "text" at bounding box center [448, 63] width 54 height 8
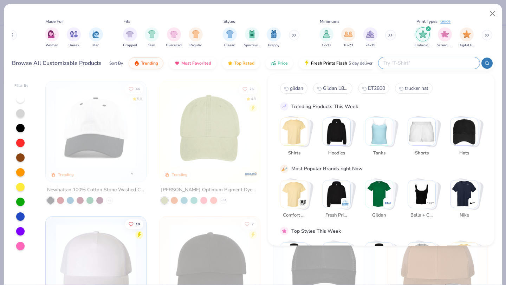
paste input "DT630"
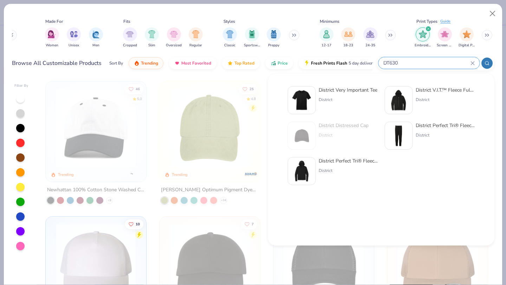
type input "DT630"
click at [308, 131] on img at bounding box center [302, 136] width 22 height 22
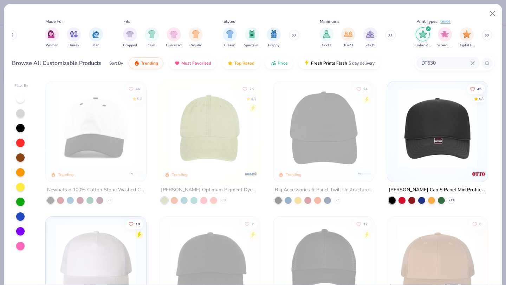
click at [487, 33] on icon at bounding box center [487, 35] width 4 height 4
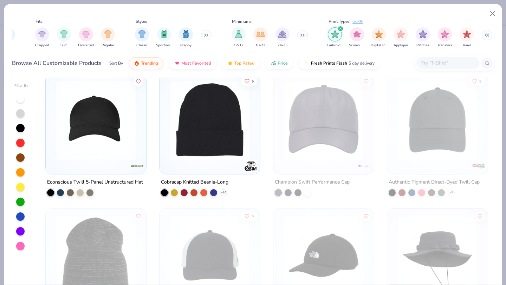
scroll to position [820, 0]
click at [71, 190] on div at bounding box center [70, 191] width 7 height 7
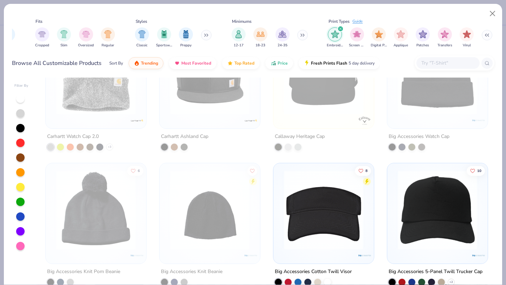
scroll to position [2391, 0]
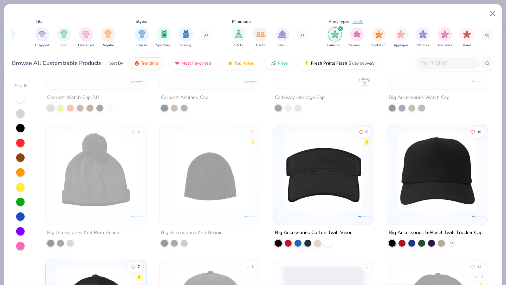
click at [339, 29] on icon "filter for Embroidery" at bounding box center [340, 28] width 3 height 3
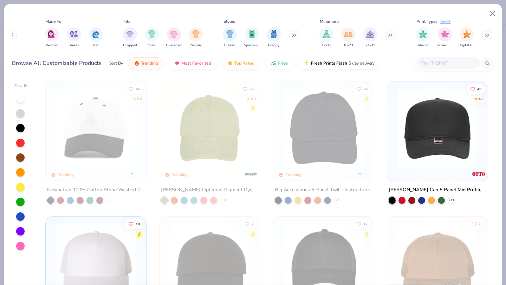
click at [449, 62] on input "text" at bounding box center [448, 63] width 54 height 8
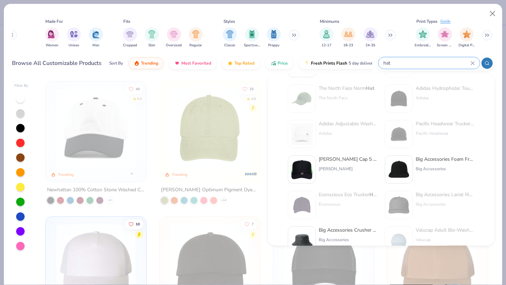
scroll to position [289, 0]
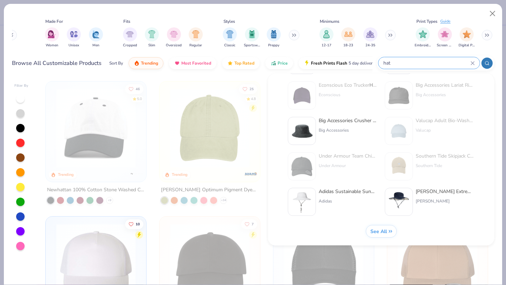
type input "hat"
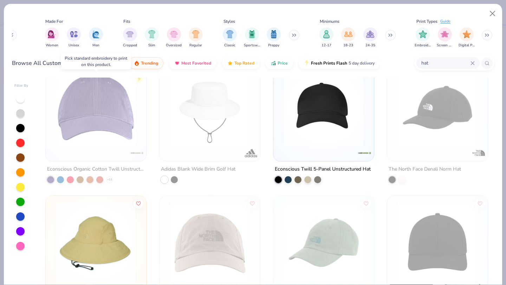
scroll to position [96, 0]
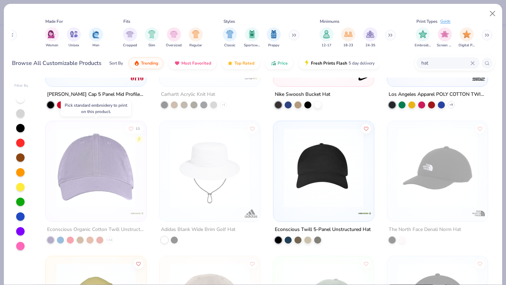
click at [95, 173] on div at bounding box center [9, 167] width 259 height 79
click at [125, 195] on img at bounding box center [96, 167] width 86 height 79
click at [427, 35] on div "filter for Embroidery" at bounding box center [423, 34] width 14 height 14
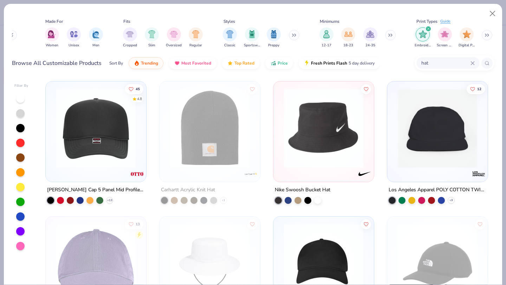
scroll to position [93, 0]
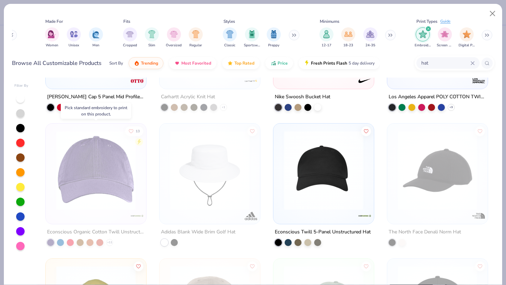
click at [80, 189] on img at bounding box center [96, 170] width 86 height 79
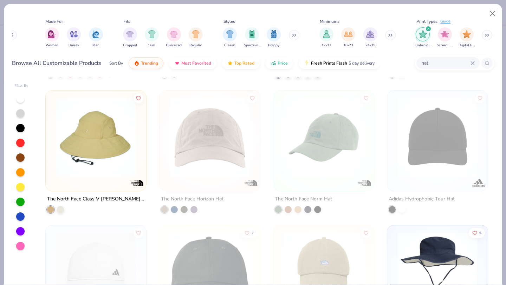
scroll to position [261, 0]
click at [428, 28] on icon "filter for Embroidery" at bounding box center [428, 28] width 3 height 3
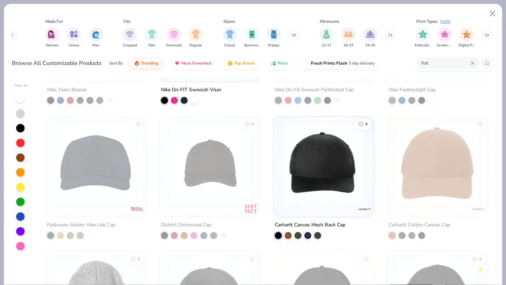
scroll to position [2293, 0]
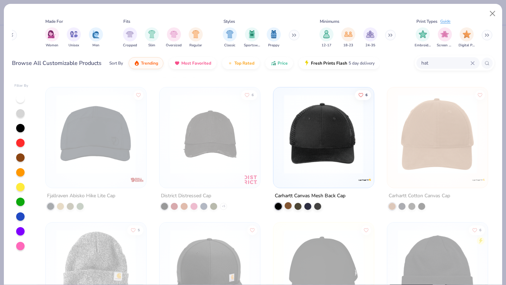
click at [287, 204] on div at bounding box center [288, 205] width 7 height 7
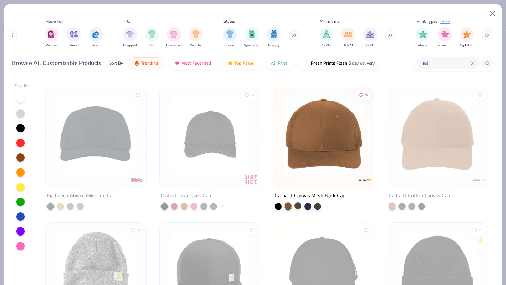
click at [298, 205] on div at bounding box center [298, 205] width 7 height 7
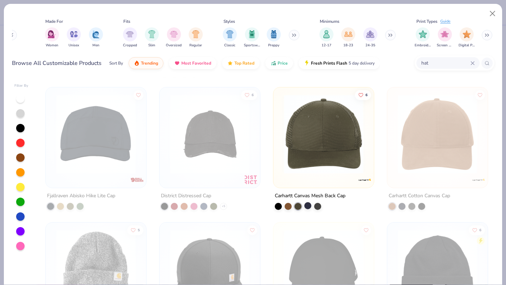
click at [309, 203] on div at bounding box center [307, 205] width 7 height 7
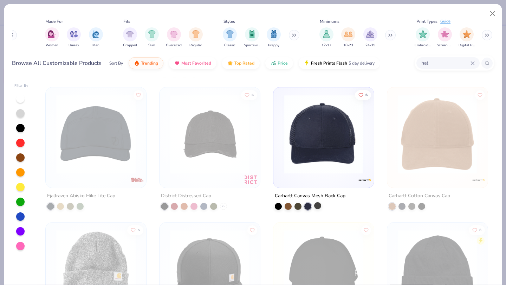
click at [317, 205] on div at bounding box center [317, 205] width 7 height 7
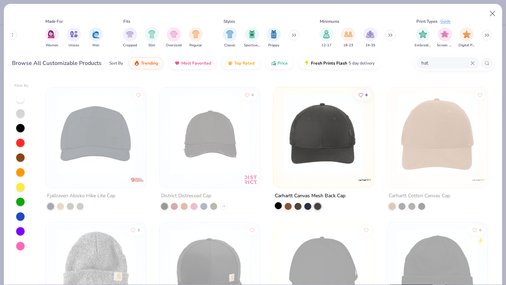
click at [278, 204] on div at bounding box center [278, 205] width 7 height 7
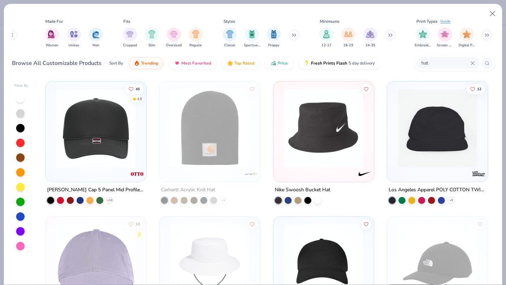
scroll to position [83, 0]
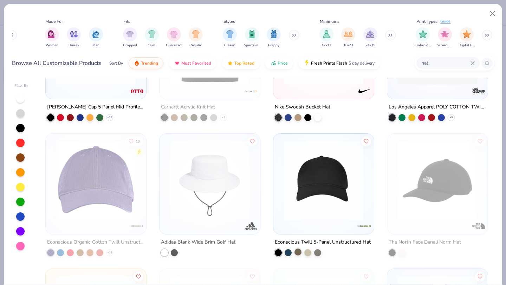
click at [298, 252] on div at bounding box center [298, 251] width 7 height 7
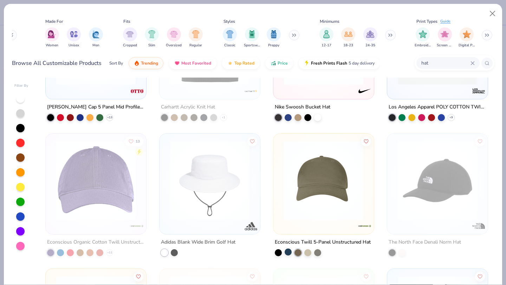
click at [289, 252] on div at bounding box center [288, 251] width 7 height 7
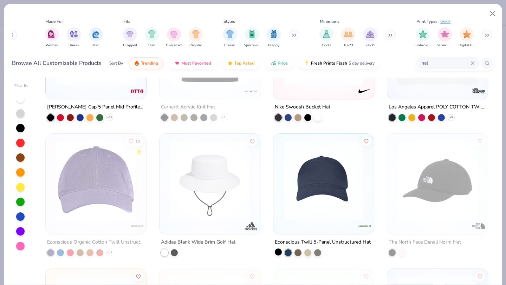
click at [277, 252] on div at bounding box center [278, 251] width 7 height 7
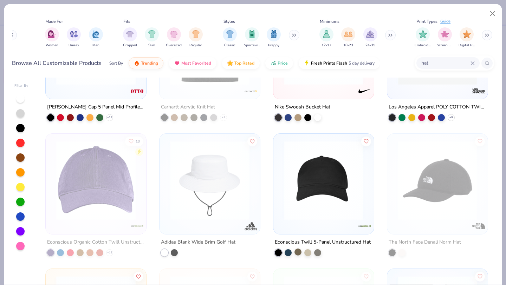
click at [300, 252] on div at bounding box center [298, 251] width 7 height 7
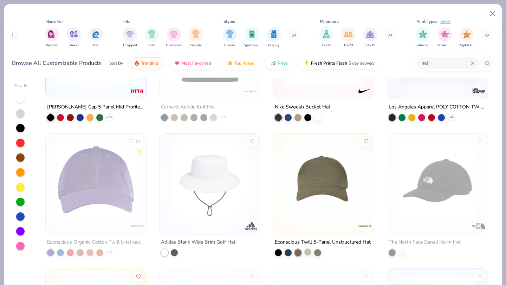
click at [309, 252] on div at bounding box center [307, 251] width 7 height 7
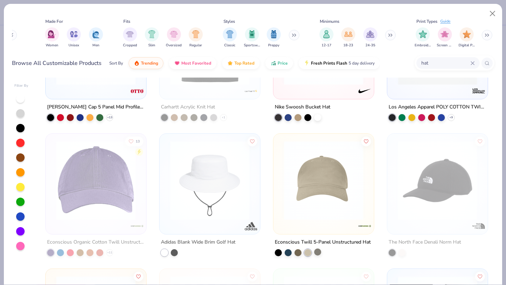
click at [317, 252] on div at bounding box center [317, 251] width 7 height 7
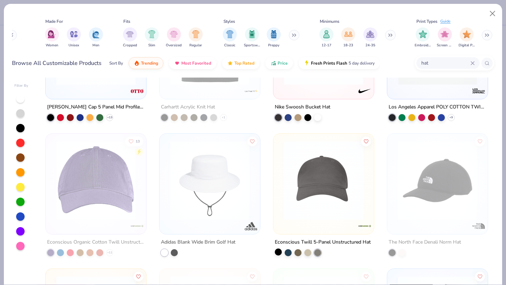
click at [277, 251] on div at bounding box center [278, 251] width 7 height 7
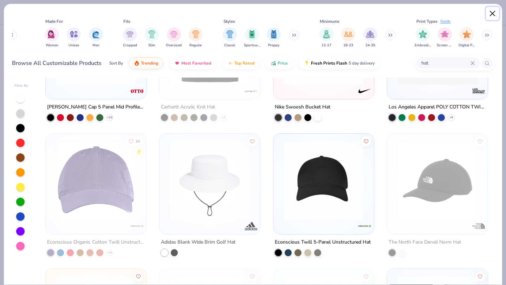
click at [494, 13] on button "Close" at bounding box center [492, 13] width 13 height 13
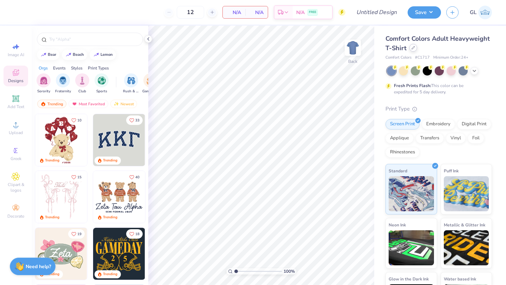
click at [412, 50] on div at bounding box center [413, 48] width 8 height 8
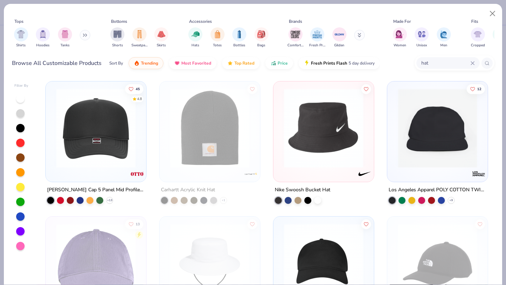
click at [444, 62] on input "hat" at bounding box center [446, 63] width 50 height 8
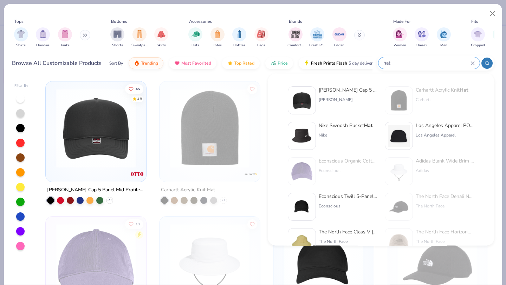
click at [444, 62] on input "hat" at bounding box center [427, 63] width 88 height 8
click at [386, 63] on input "hat" at bounding box center [427, 63] width 88 height 8
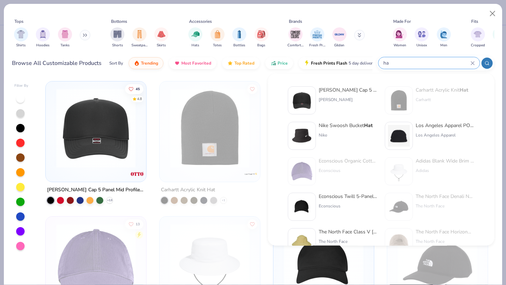
type input "h"
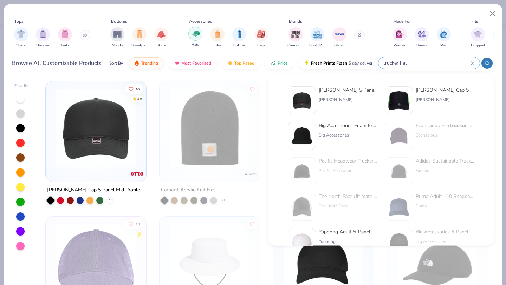
type input "trucker hat"
click at [199, 33] on img "filter for Hats" at bounding box center [196, 34] width 8 height 8
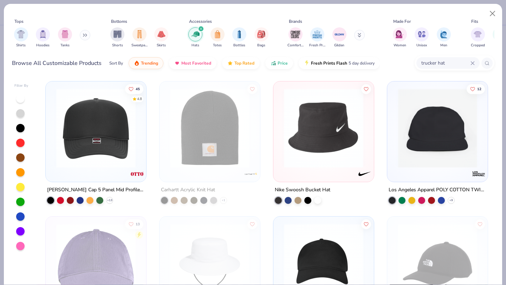
click at [471, 62] on icon at bounding box center [473, 63] width 4 height 4
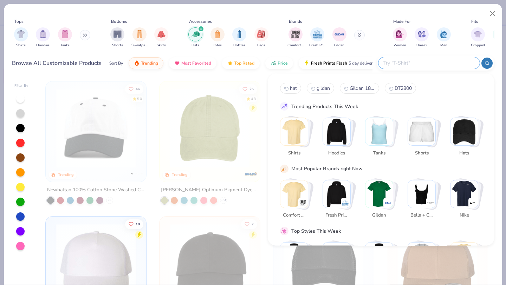
click at [216, 57] on div "Sort By Trending Most Favorited Top Rated Price Fresh Prints Flash 5 day delive…" at bounding box center [240, 63] width 263 height 20
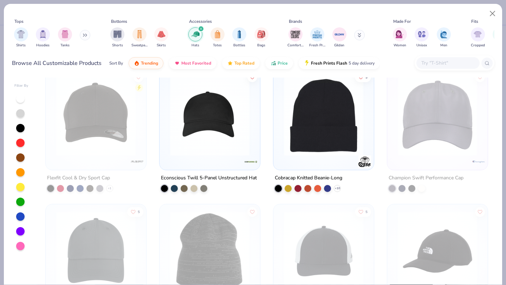
scroll to position [824, 0]
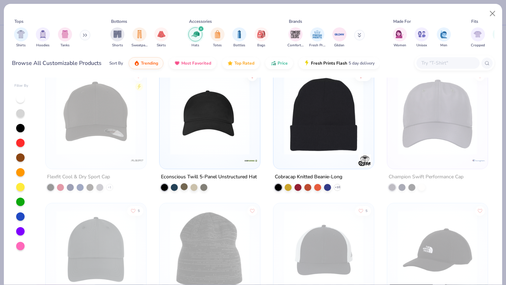
click at [181, 186] on div at bounding box center [184, 186] width 7 height 7
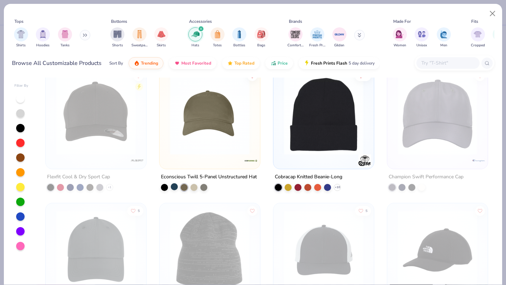
click at [171, 186] on div at bounding box center [174, 186] width 7 height 7
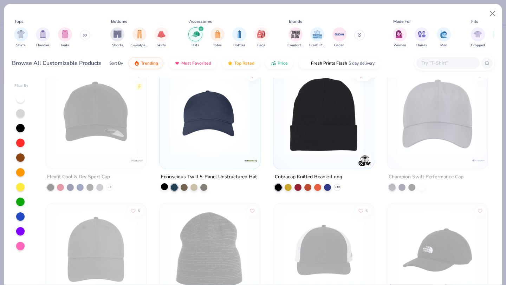
click at [164, 186] on div at bounding box center [164, 186] width 7 height 7
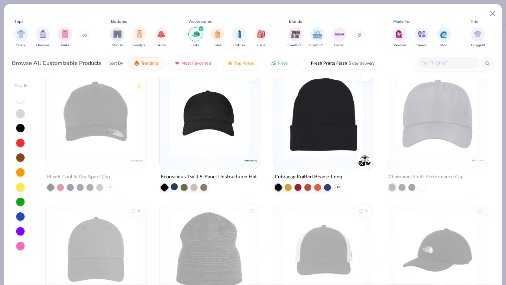
click at [173, 187] on div at bounding box center [174, 186] width 7 height 7
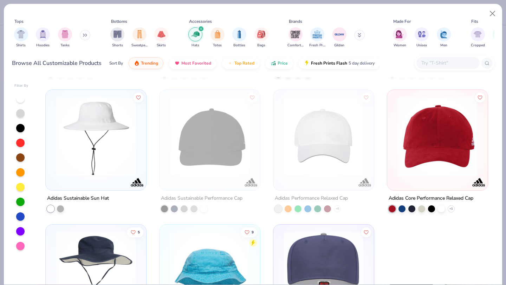
scroll to position [2961, 0]
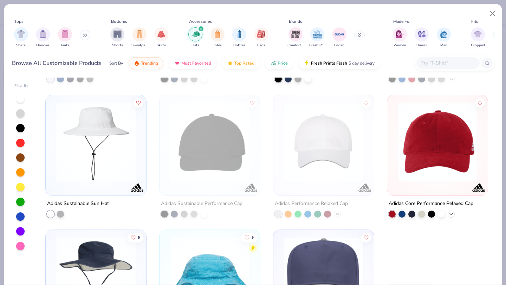
click at [451, 213] on polyline at bounding box center [451, 213] width 3 height 1
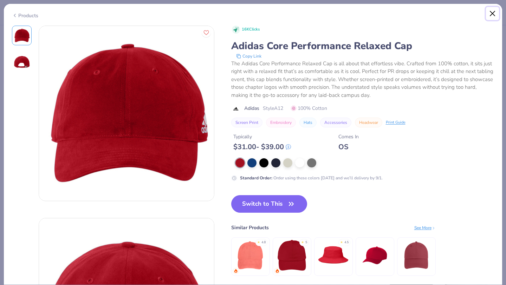
click at [492, 11] on button "Close" at bounding box center [492, 13] width 13 height 13
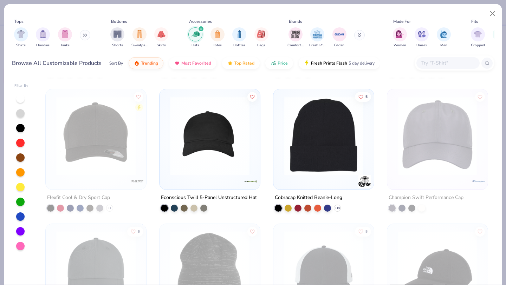
scroll to position [856, 0]
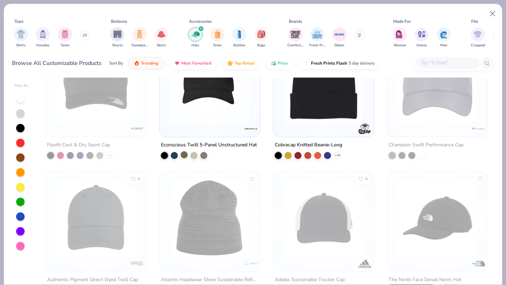
click at [186, 156] on div at bounding box center [184, 154] width 7 height 7
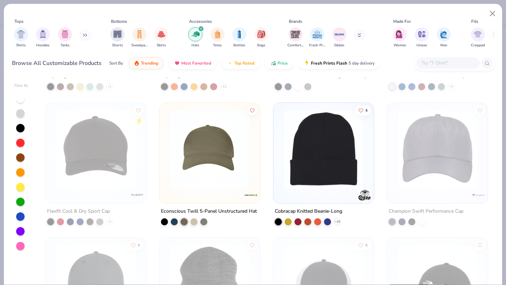
scroll to position [790, 0]
click at [174, 219] on div at bounding box center [174, 221] width 7 height 7
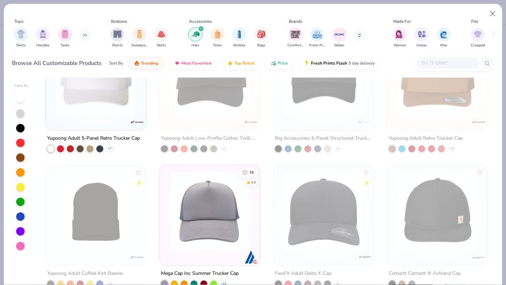
scroll to position [0, 0]
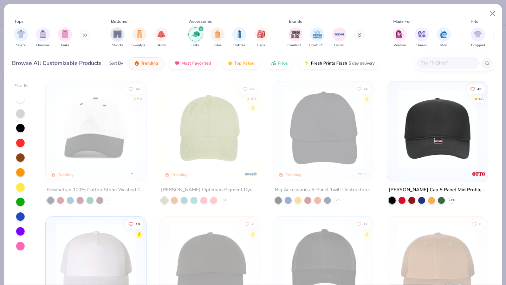
click at [437, 63] on input "text" at bounding box center [448, 63] width 54 height 8
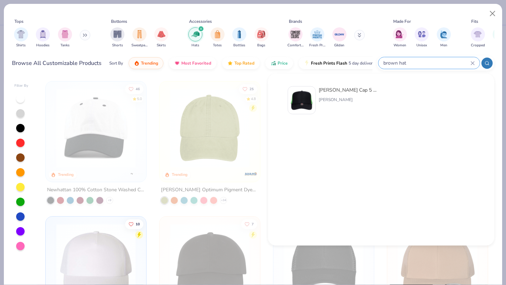
type input "brown hat"
